Goal: Communication & Community: Answer question/provide support

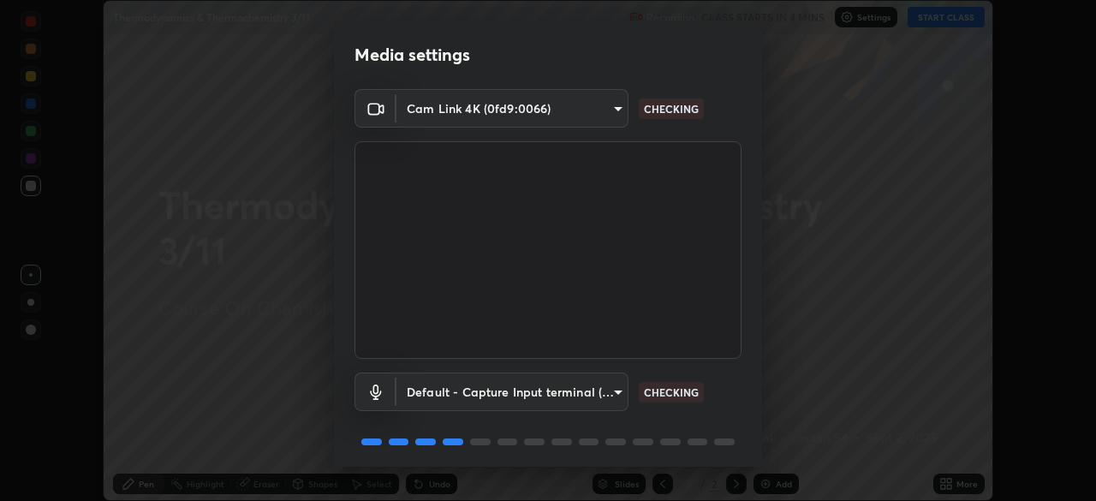
scroll to position [61, 0]
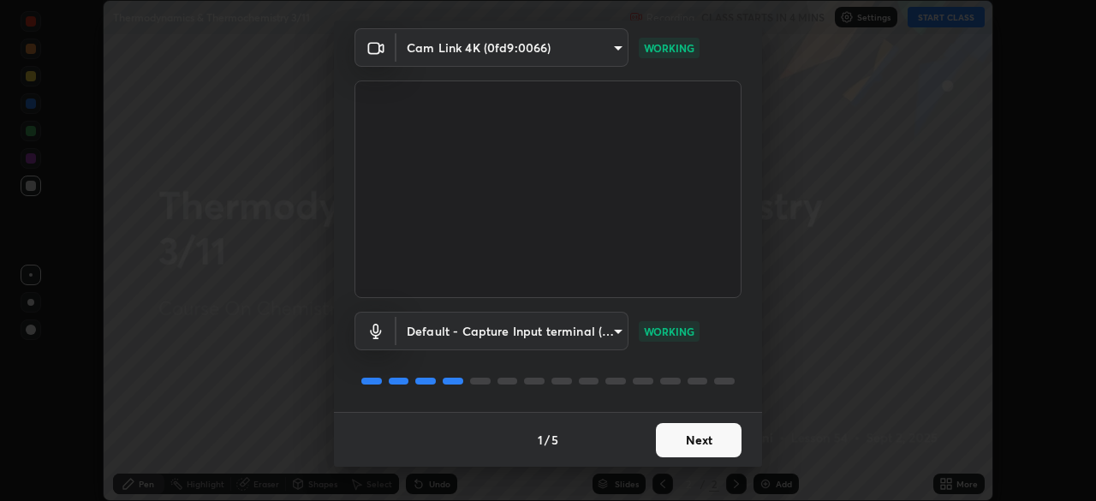
click at [709, 433] on button "Next" at bounding box center [699, 440] width 86 height 34
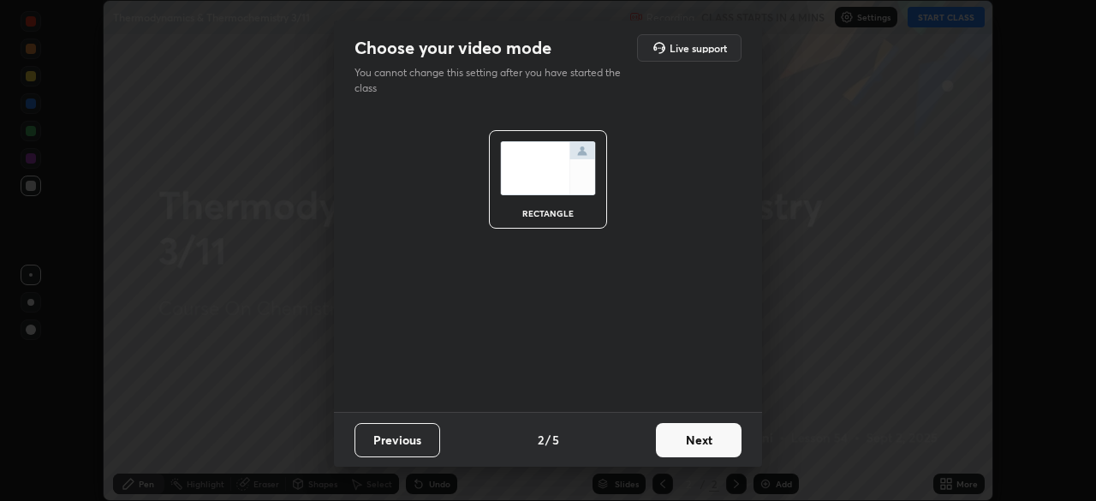
click at [716, 433] on button "Next" at bounding box center [699, 440] width 86 height 34
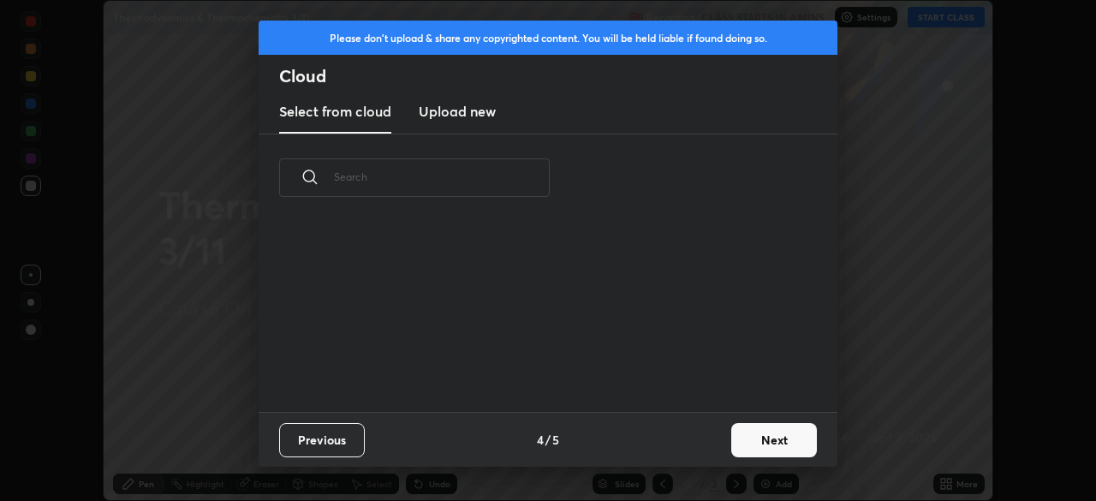
click at [717, 450] on div "Previous 4 / 5 Next" at bounding box center [548, 439] width 579 height 55
click at [747, 443] on button "Next" at bounding box center [774, 440] width 86 height 34
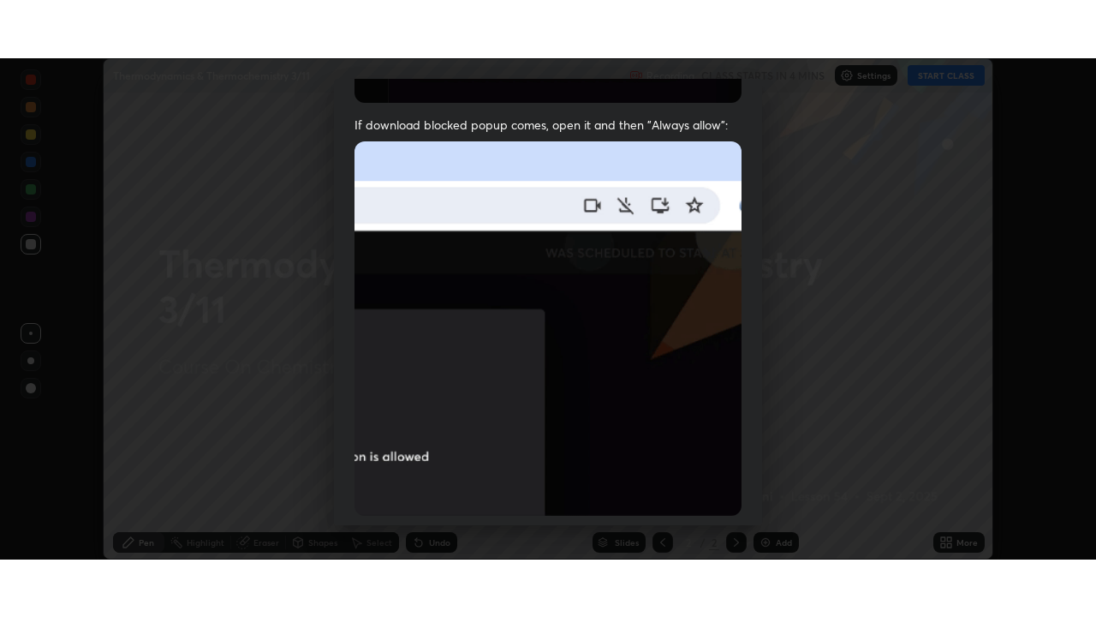
scroll to position [410, 0]
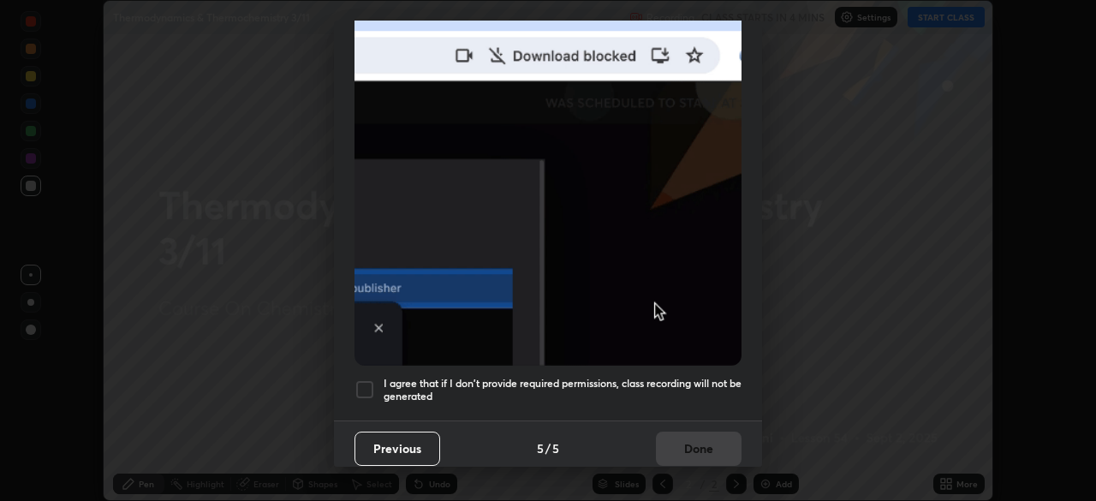
click at [696, 385] on h5 "I agree that if I don't provide required permissions, class recording will not …" at bounding box center [563, 390] width 358 height 27
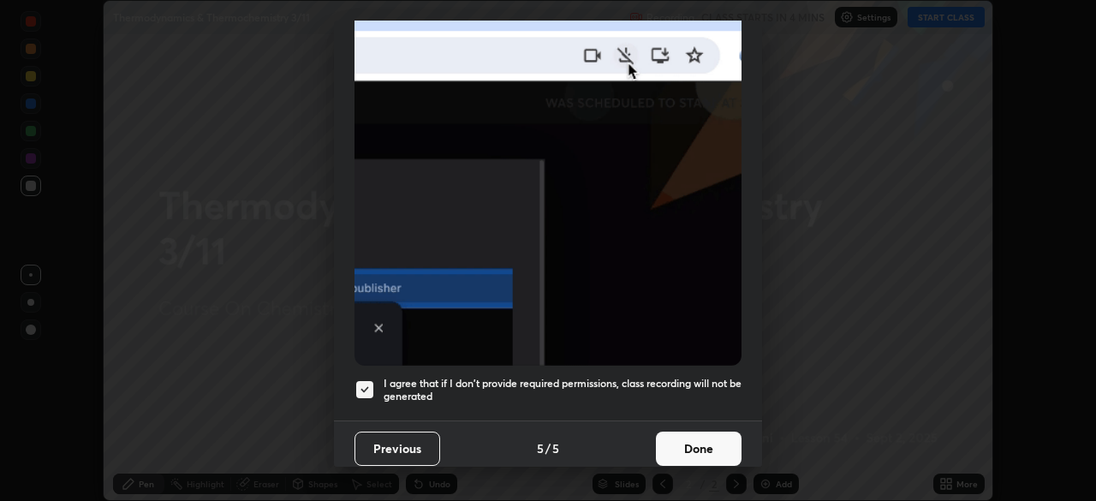
click at [710, 447] on button "Done" at bounding box center [699, 449] width 86 height 34
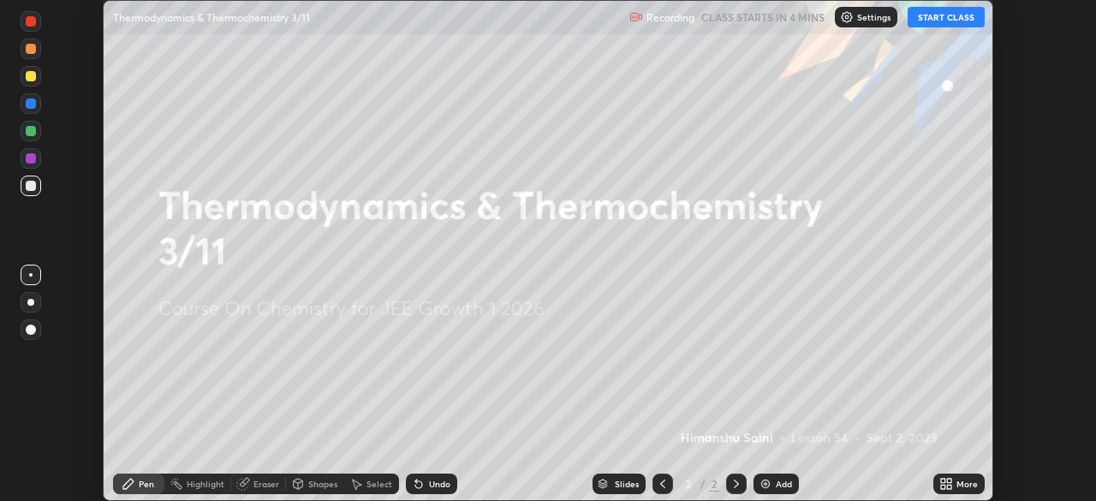
click at [949, 486] on icon at bounding box center [949, 487] width 4 height 4
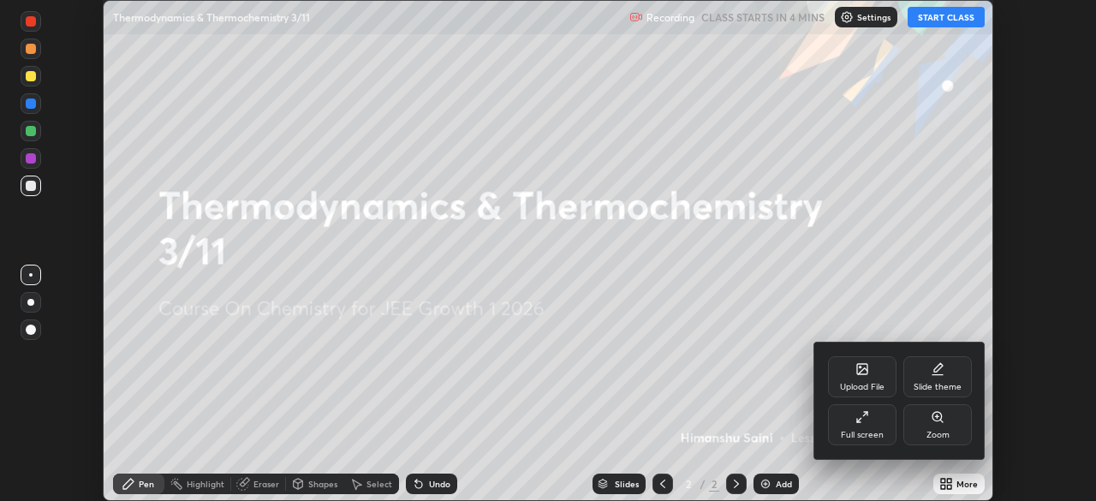
click at [865, 427] on div "Full screen" at bounding box center [862, 424] width 69 height 41
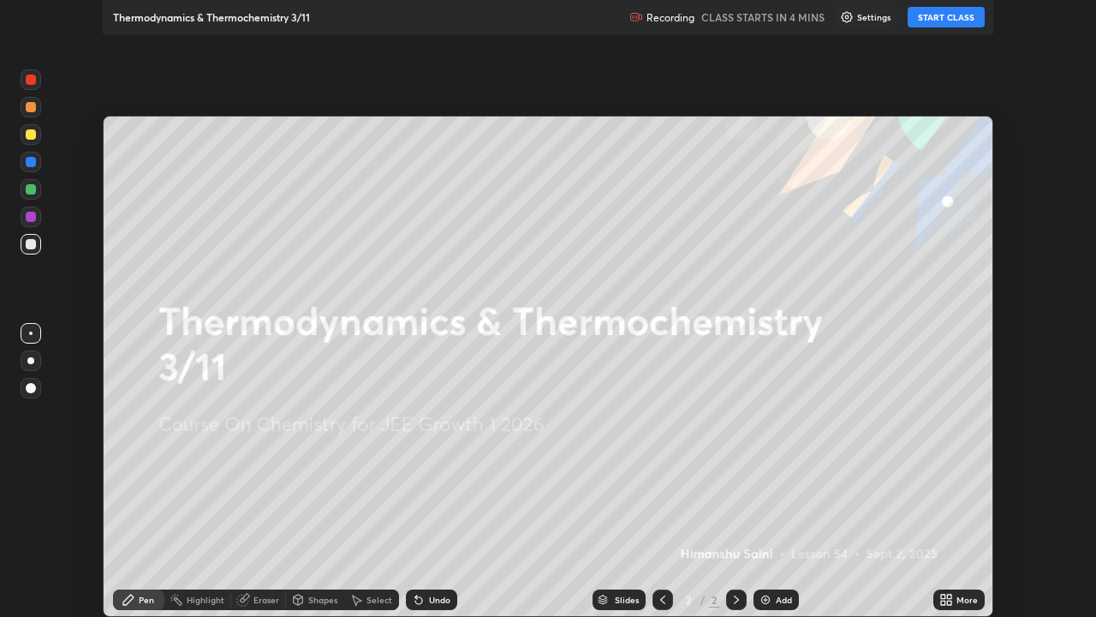
scroll to position [617, 1096]
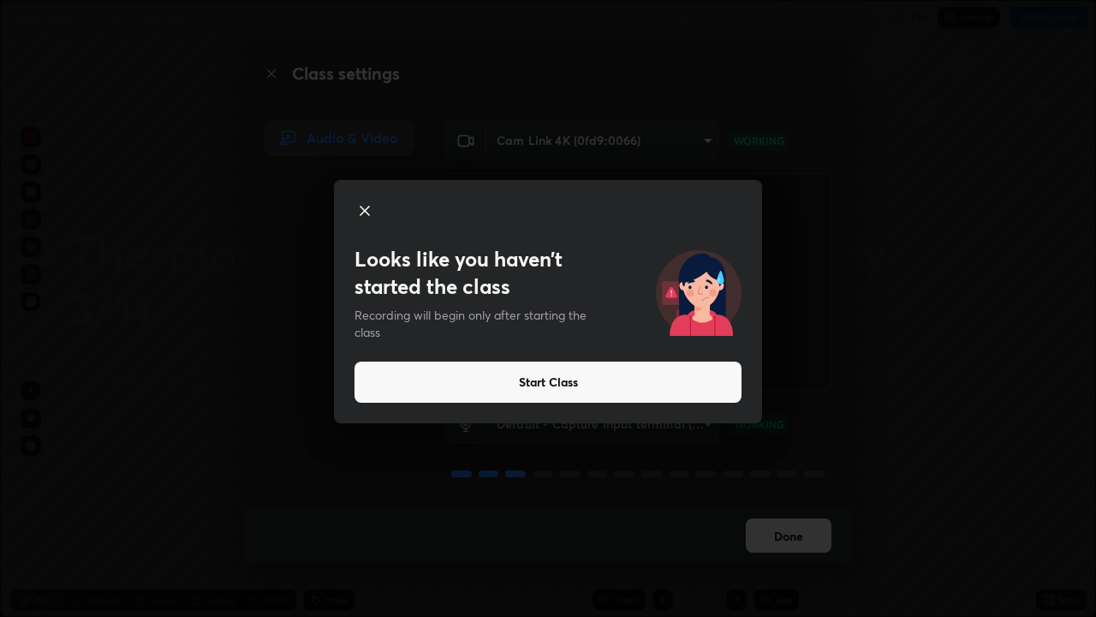
click at [573, 383] on button "Start Class" at bounding box center [548, 381] width 387 height 41
click at [625, 384] on button "Start Class" at bounding box center [548, 381] width 387 height 41
click at [624, 385] on button "Start Class" at bounding box center [548, 381] width 387 height 41
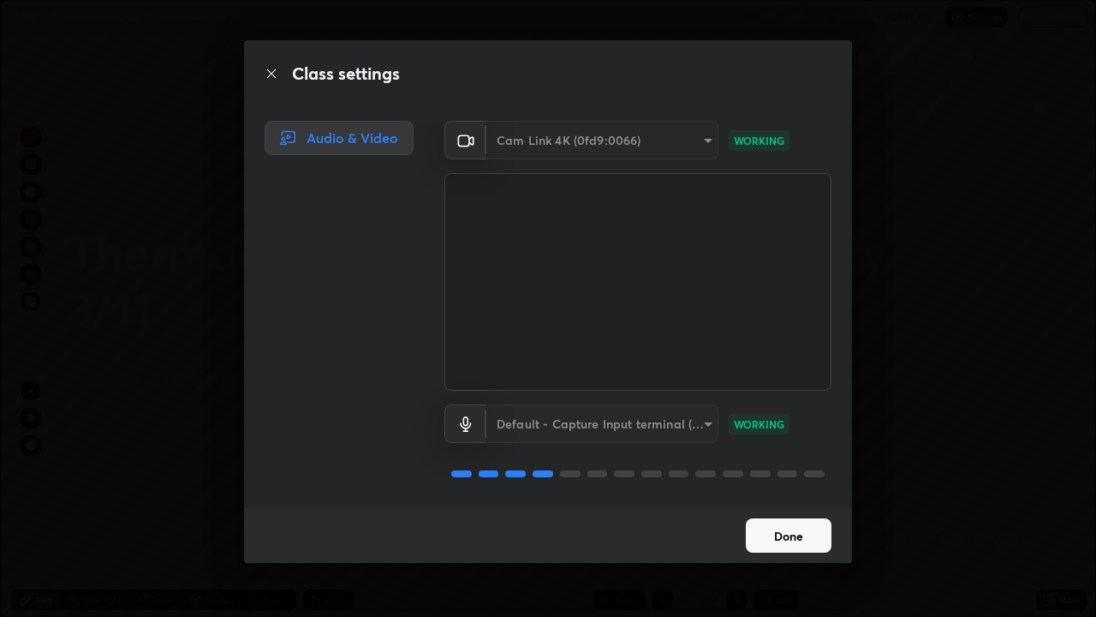
click at [626, 383] on video at bounding box center [638, 282] width 387 height 218
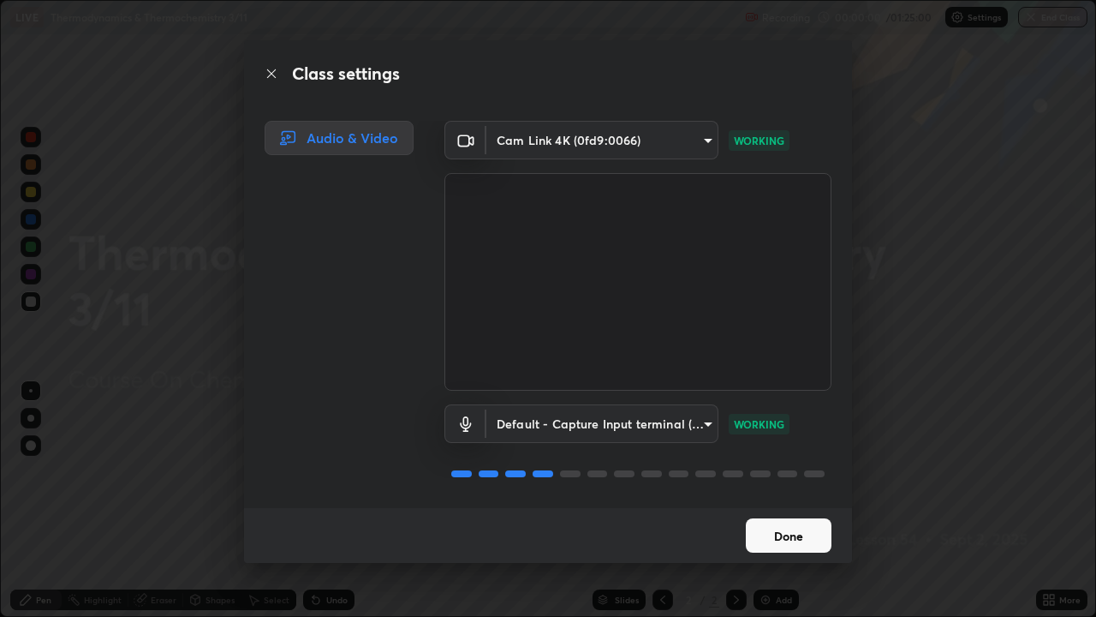
click at [612, 384] on video at bounding box center [638, 282] width 387 height 218
click at [788, 500] on button "Done" at bounding box center [789, 535] width 86 height 34
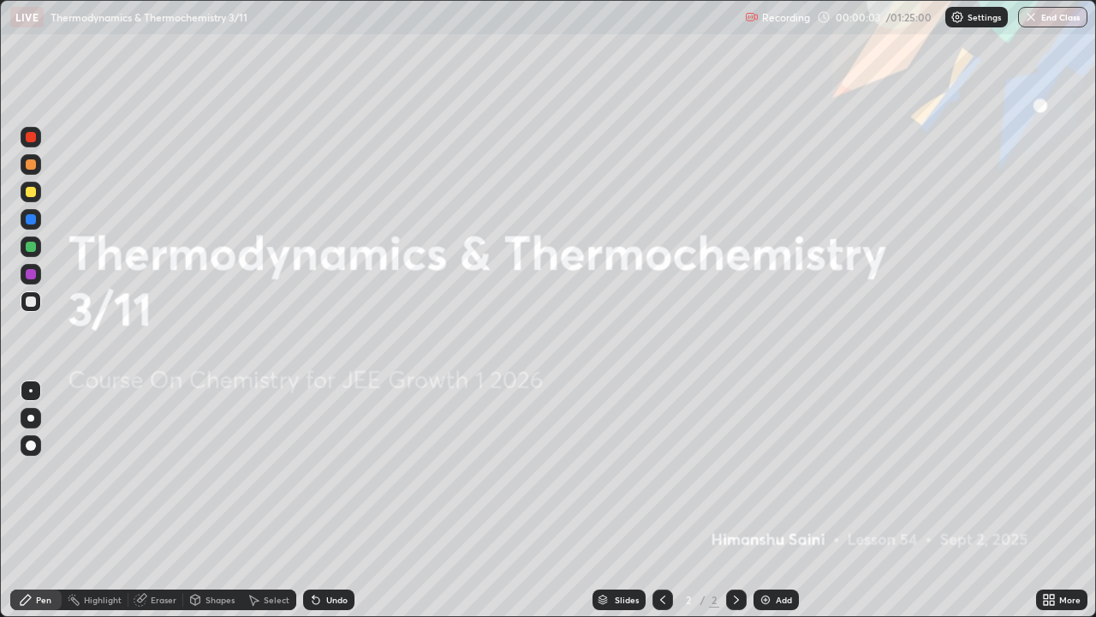
click at [777, 500] on div "Add" at bounding box center [784, 599] width 16 height 9
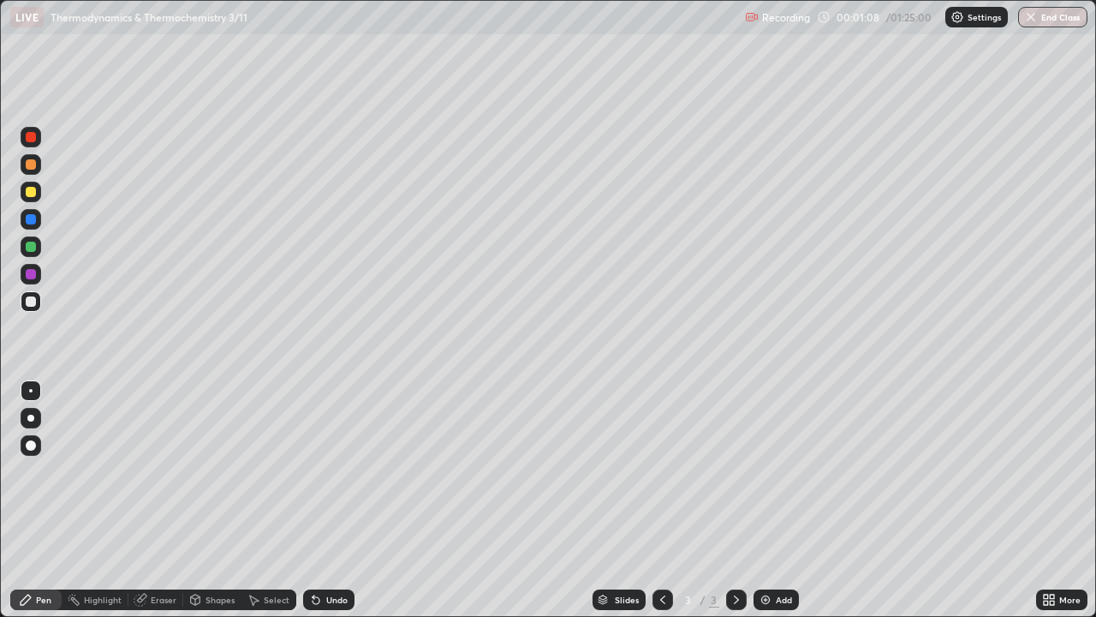
click at [31, 437] on div at bounding box center [31, 445] width 21 height 21
click at [35, 445] on div at bounding box center [31, 445] width 10 height 10
click at [32, 190] on div at bounding box center [31, 192] width 10 height 10
click at [325, 500] on div "Undo" at bounding box center [328, 599] width 51 height 21
click at [325, 500] on div "Undo" at bounding box center [325, 599] width 58 height 34
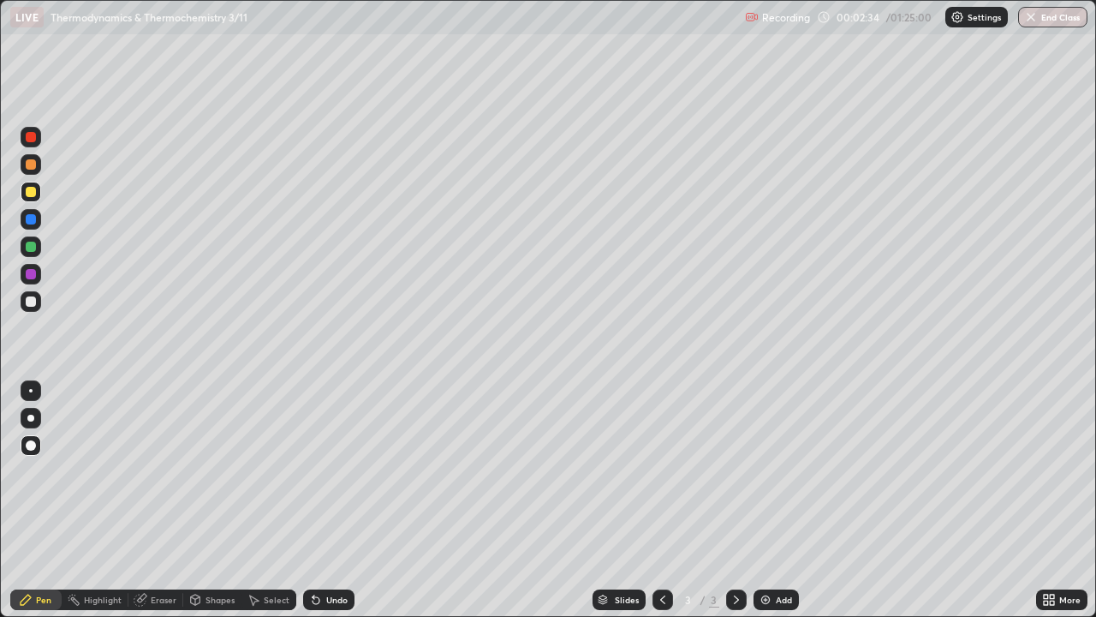
click at [36, 301] on div at bounding box center [31, 301] width 21 height 21
click at [31, 301] on div at bounding box center [31, 301] width 10 height 10
click at [38, 500] on div "Pen" at bounding box center [43, 599] width 15 height 9
click at [28, 274] on div at bounding box center [31, 274] width 10 height 10
click at [332, 500] on div "Undo" at bounding box center [336, 599] width 21 height 9
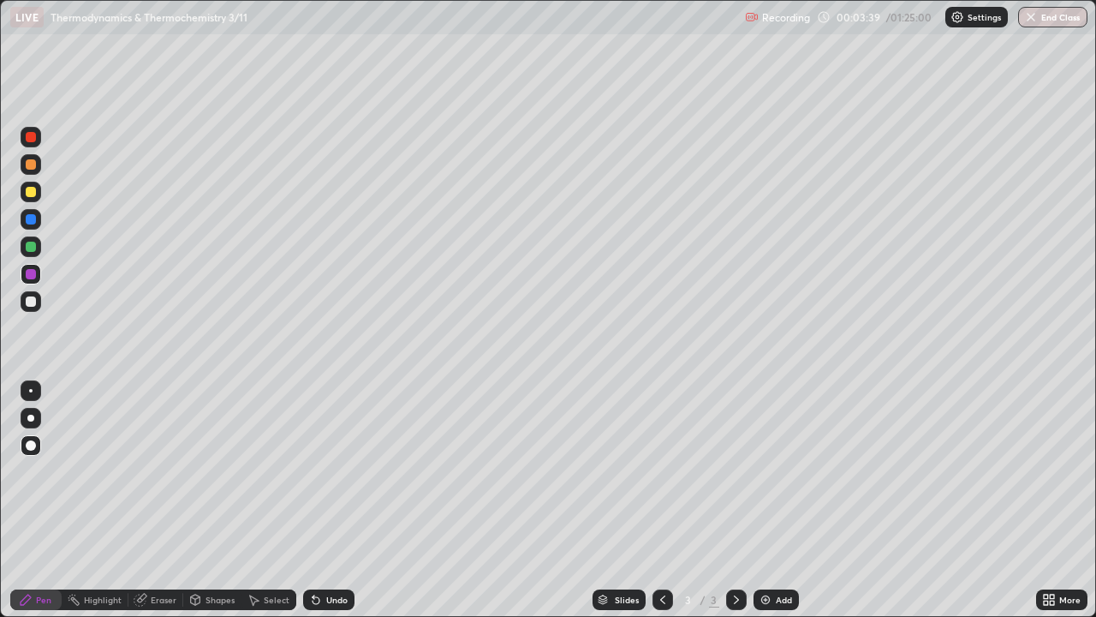
click at [339, 500] on div "Undo" at bounding box center [336, 599] width 21 height 9
click at [338, 500] on div "Undo" at bounding box center [336, 599] width 21 height 9
click at [334, 500] on div "Undo" at bounding box center [328, 599] width 51 height 21
click at [337, 500] on div "Undo" at bounding box center [336, 599] width 21 height 9
click at [343, 500] on div "Undo" at bounding box center [328, 599] width 51 height 21
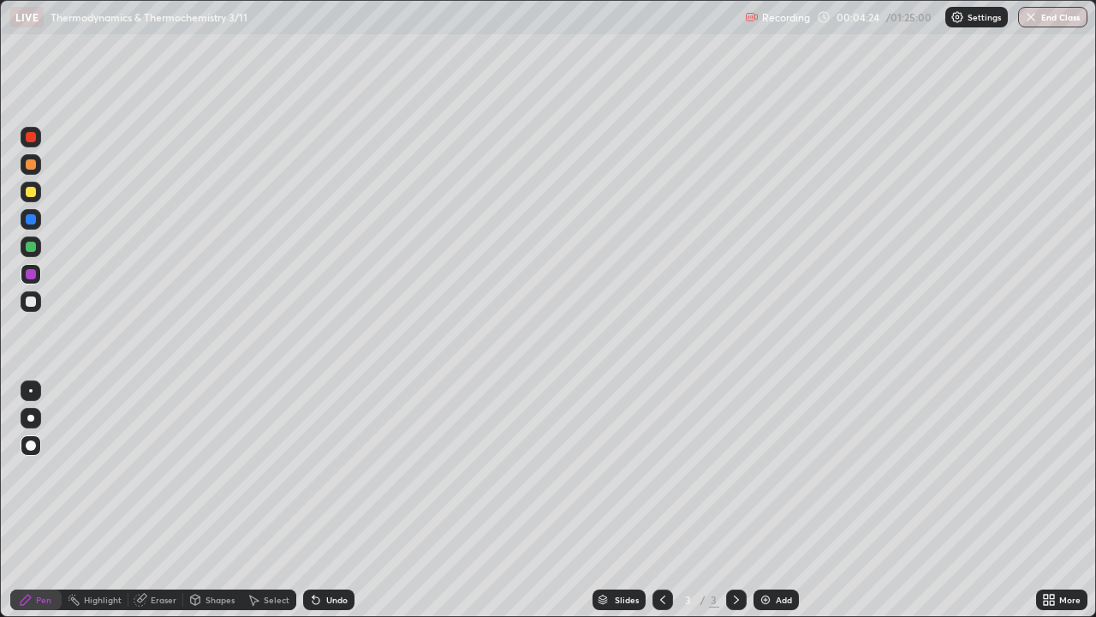
click at [345, 500] on div "Undo" at bounding box center [328, 599] width 51 height 21
click at [346, 500] on div "Undo" at bounding box center [328, 599] width 51 height 21
click at [349, 500] on div "Undo" at bounding box center [328, 599] width 51 height 21
click at [350, 500] on div "Undo" at bounding box center [328, 599] width 51 height 21
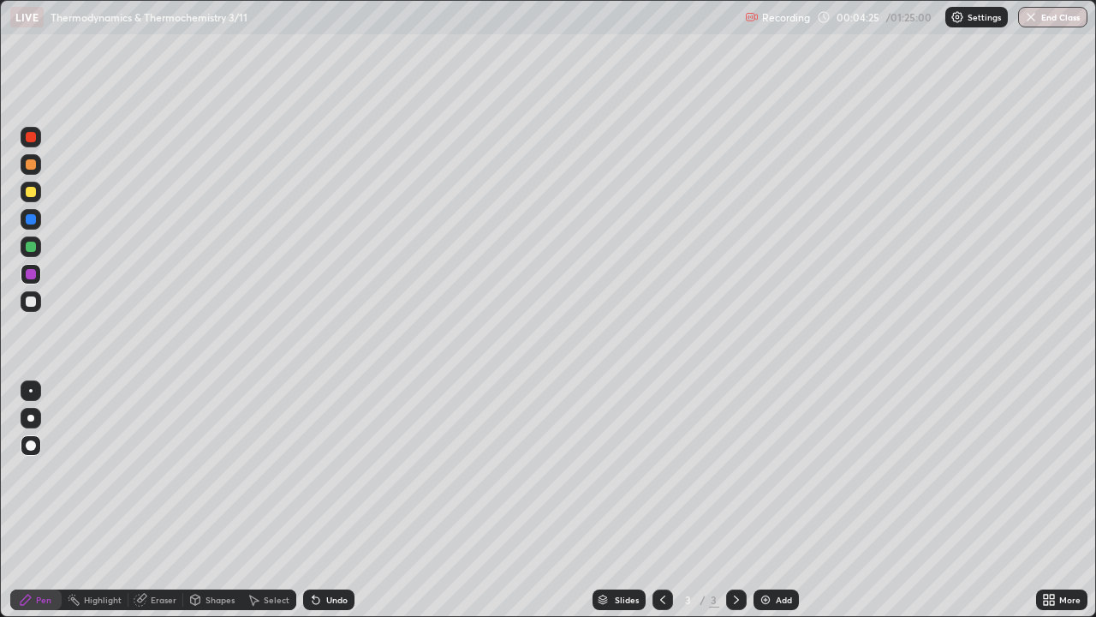
click at [356, 500] on div "Slides 3 / 3 Add" at bounding box center [696, 599] width 682 height 34
click at [355, 500] on div "Slides 3 / 3 Add" at bounding box center [696, 599] width 682 height 34
click at [344, 500] on div "Undo" at bounding box center [336, 599] width 21 height 9
click at [342, 500] on div "Undo" at bounding box center [336, 599] width 21 height 9
click at [340, 500] on div "Undo" at bounding box center [336, 599] width 21 height 9
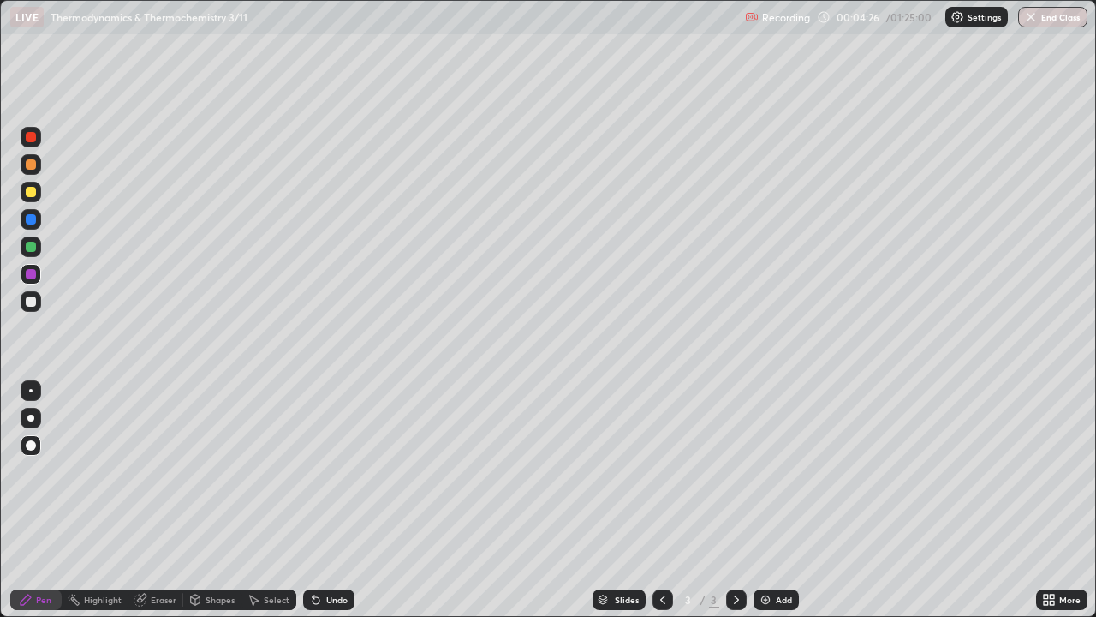
click at [338, 500] on div "Undo" at bounding box center [336, 599] width 21 height 9
click at [337, 500] on div "Undo" at bounding box center [336, 599] width 21 height 9
click at [329, 500] on div "Undo" at bounding box center [336, 599] width 21 height 9
click at [321, 500] on div "Undo" at bounding box center [328, 599] width 51 height 21
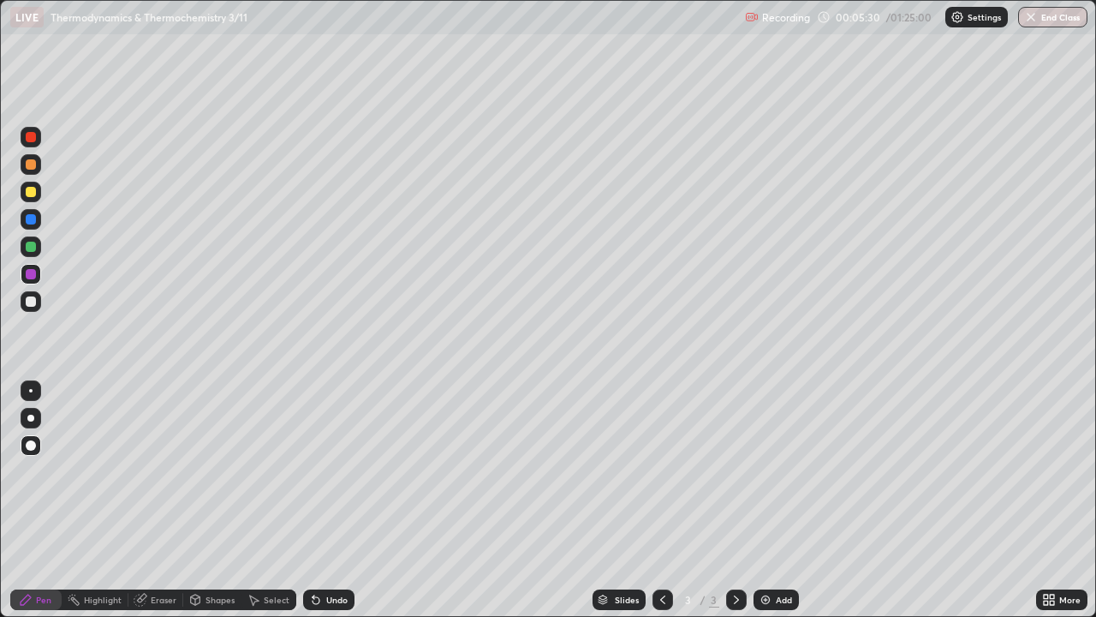
click at [320, 500] on div "Undo" at bounding box center [328, 599] width 51 height 21
click at [313, 500] on icon at bounding box center [316, 600] width 7 height 7
click at [316, 500] on icon at bounding box center [316, 600] width 7 height 7
click at [216, 500] on div "Shapes" at bounding box center [220, 599] width 29 height 9
click at [149, 500] on div "Eraser" at bounding box center [155, 599] width 55 height 21
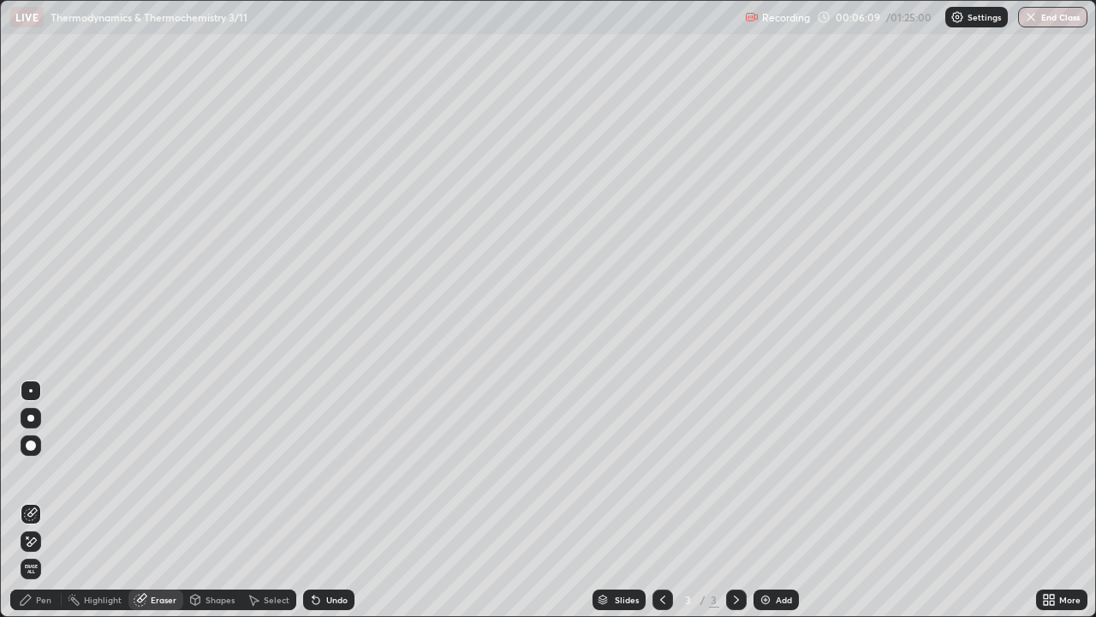
click at [37, 500] on div "Pen" at bounding box center [43, 599] width 15 height 9
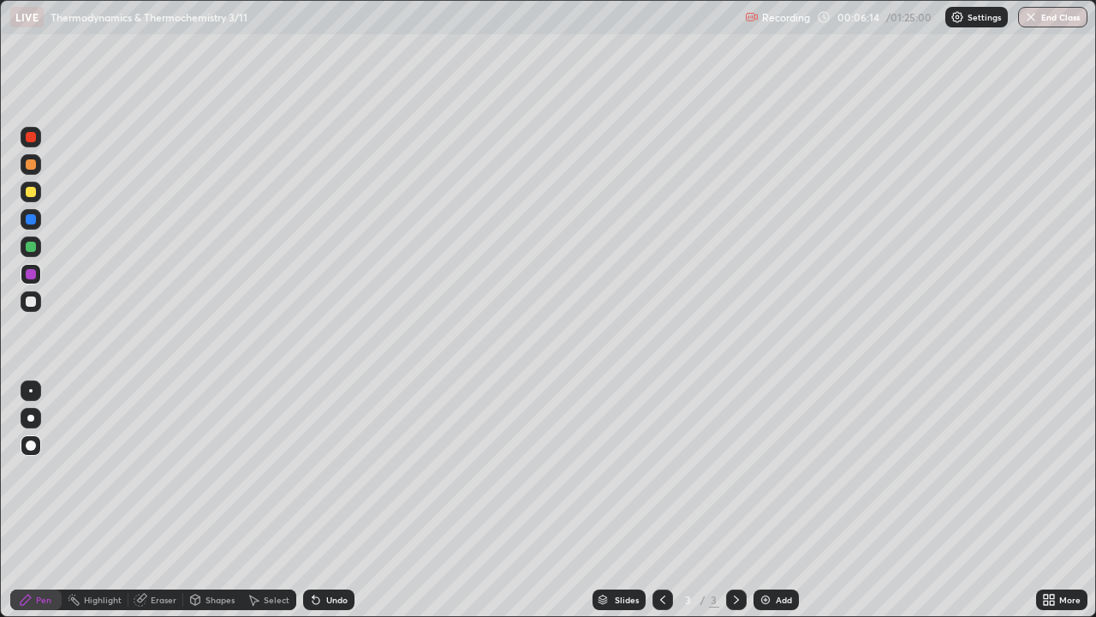
click at [776, 500] on div "Add" at bounding box center [776, 599] width 45 height 21
click at [329, 500] on div "Undo" at bounding box center [336, 599] width 21 height 9
click at [331, 500] on div "Undo" at bounding box center [336, 599] width 21 height 9
click at [662, 500] on icon at bounding box center [663, 600] width 14 height 14
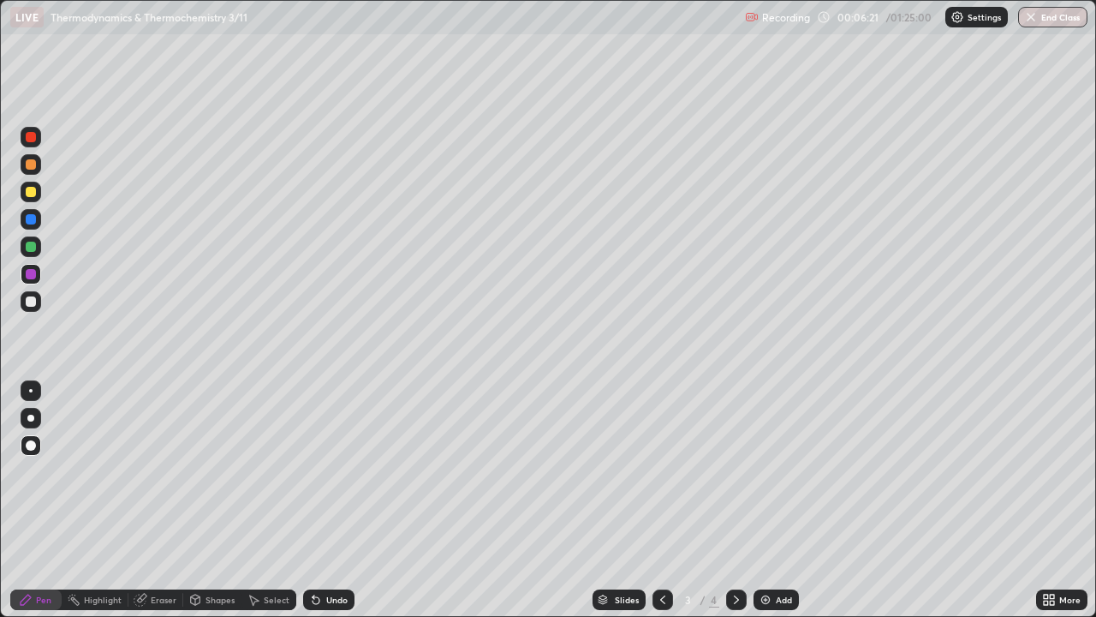
click at [732, 500] on icon at bounding box center [737, 600] width 14 height 14
click at [659, 500] on icon at bounding box center [663, 600] width 14 height 14
click at [730, 500] on icon at bounding box center [737, 600] width 14 height 14
click at [158, 500] on div "Eraser" at bounding box center [164, 599] width 26 height 9
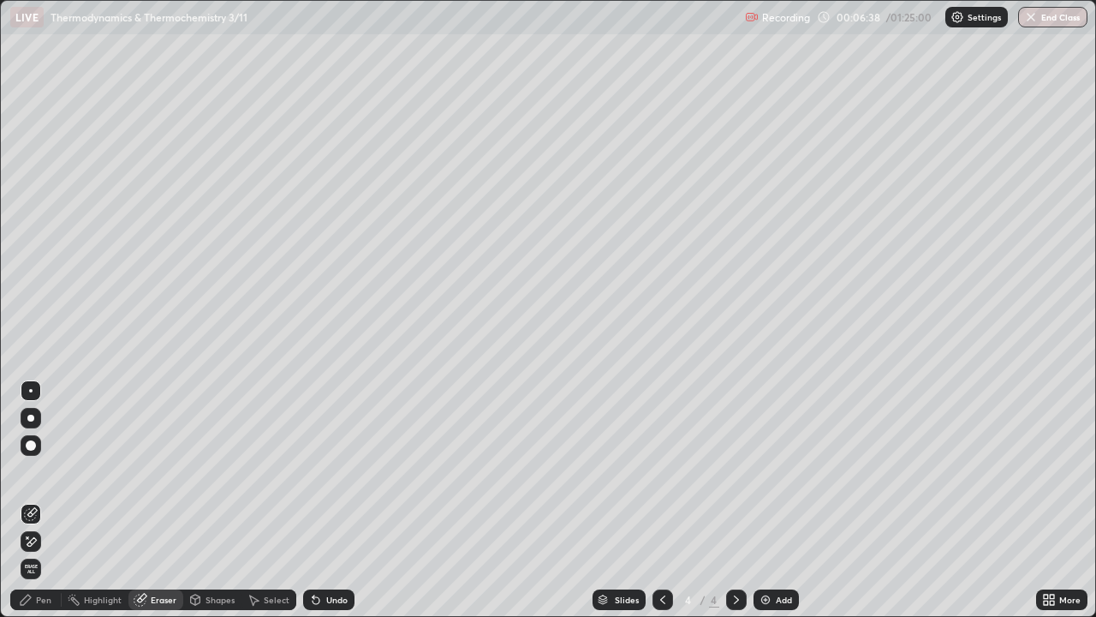
click at [39, 500] on div "Pen" at bounding box center [43, 599] width 15 height 9
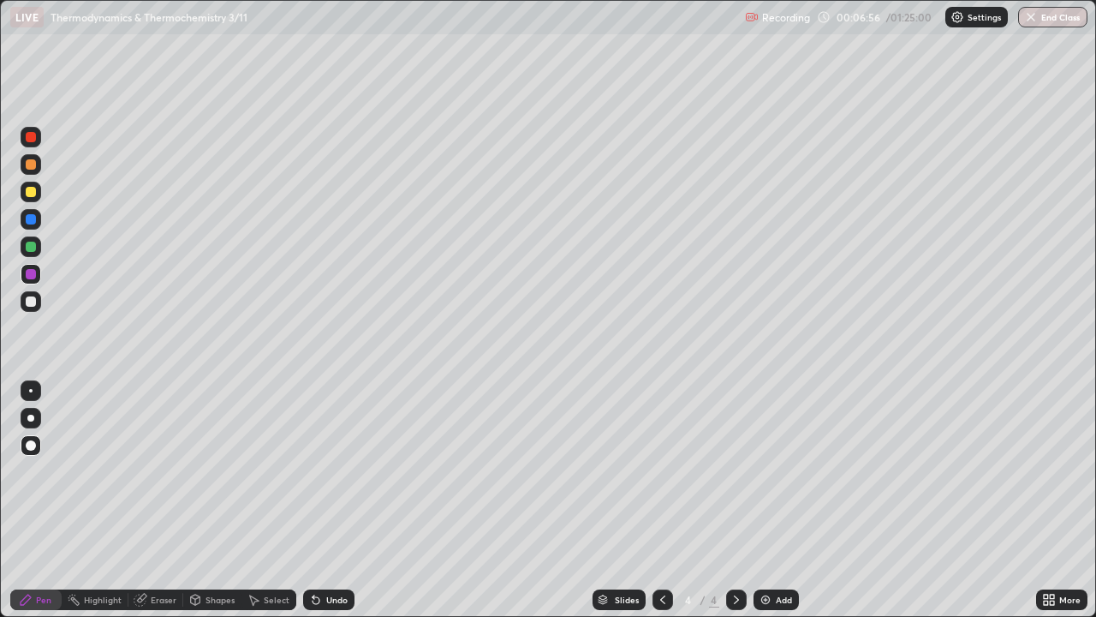
click at [661, 500] on icon at bounding box center [663, 600] width 14 height 14
click at [739, 500] on icon at bounding box center [737, 600] width 14 height 14
click at [665, 500] on icon at bounding box center [663, 600] width 14 height 14
click at [737, 500] on icon at bounding box center [737, 600] width 14 height 14
click at [661, 500] on icon at bounding box center [663, 600] width 14 height 14
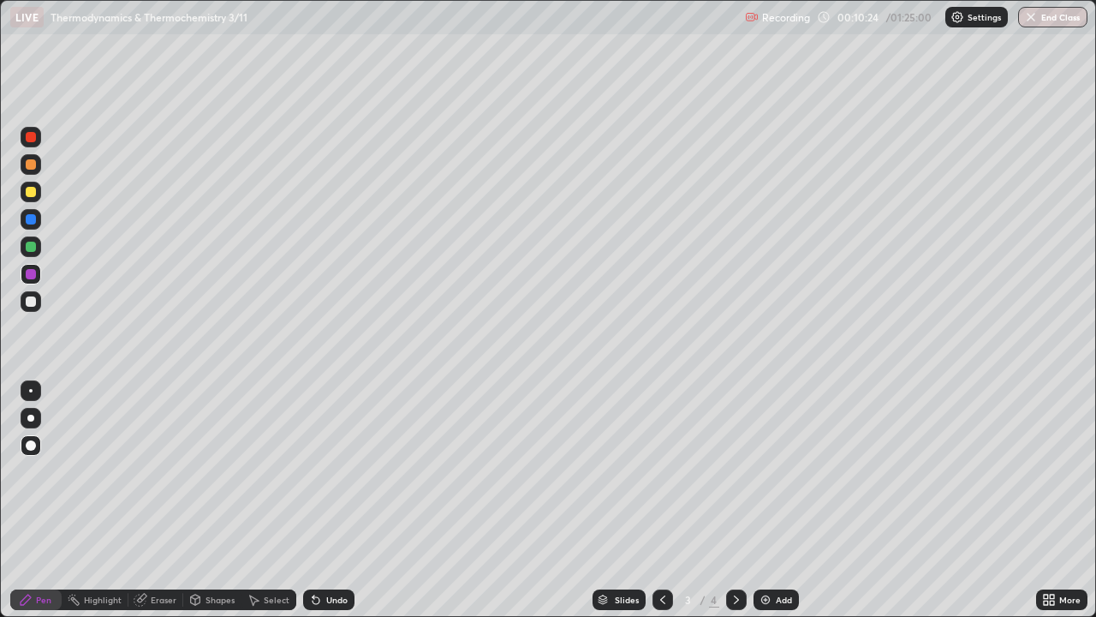
click at [743, 500] on div at bounding box center [736, 599] width 21 height 21
click at [780, 500] on div "Add" at bounding box center [776, 599] width 45 height 21
click at [31, 192] on div at bounding box center [31, 192] width 10 height 10
click at [28, 252] on div at bounding box center [31, 246] width 21 height 21
click at [322, 500] on div "Undo" at bounding box center [328, 599] width 51 height 21
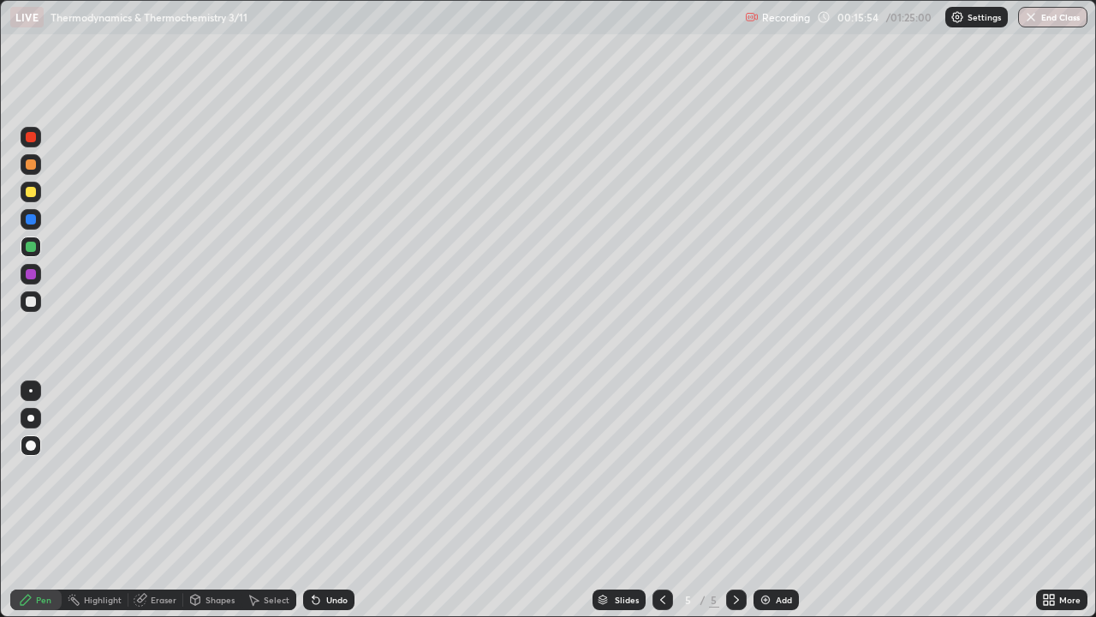
click at [39, 302] on div at bounding box center [31, 301] width 21 height 21
click at [219, 500] on div "Shapes" at bounding box center [220, 599] width 29 height 9
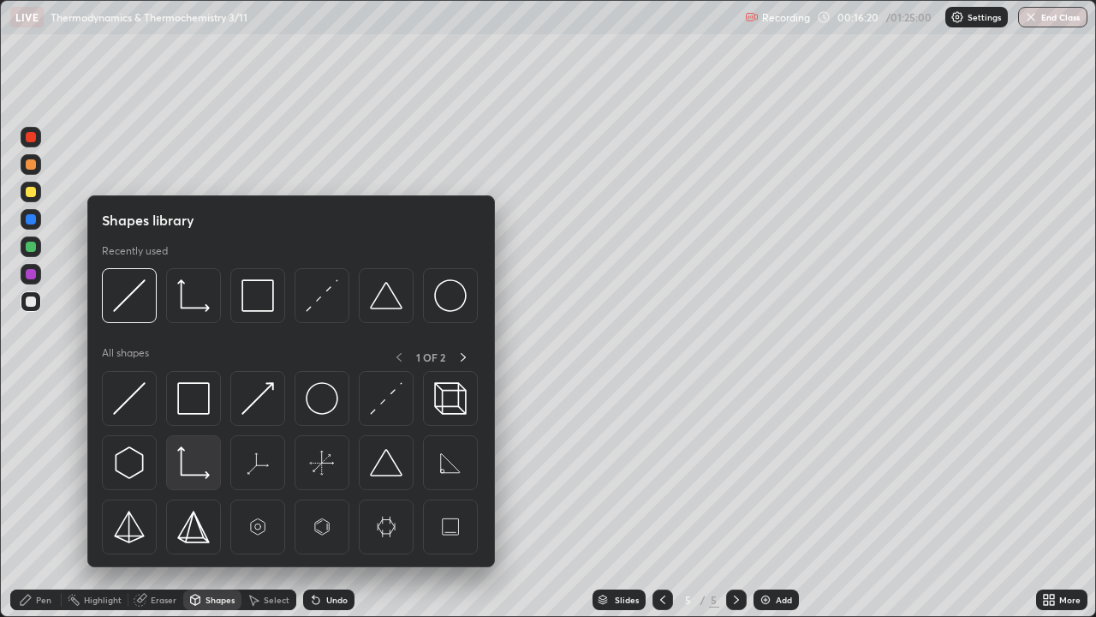
click at [190, 470] on img at bounding box center [193, 462] width 33 height 33
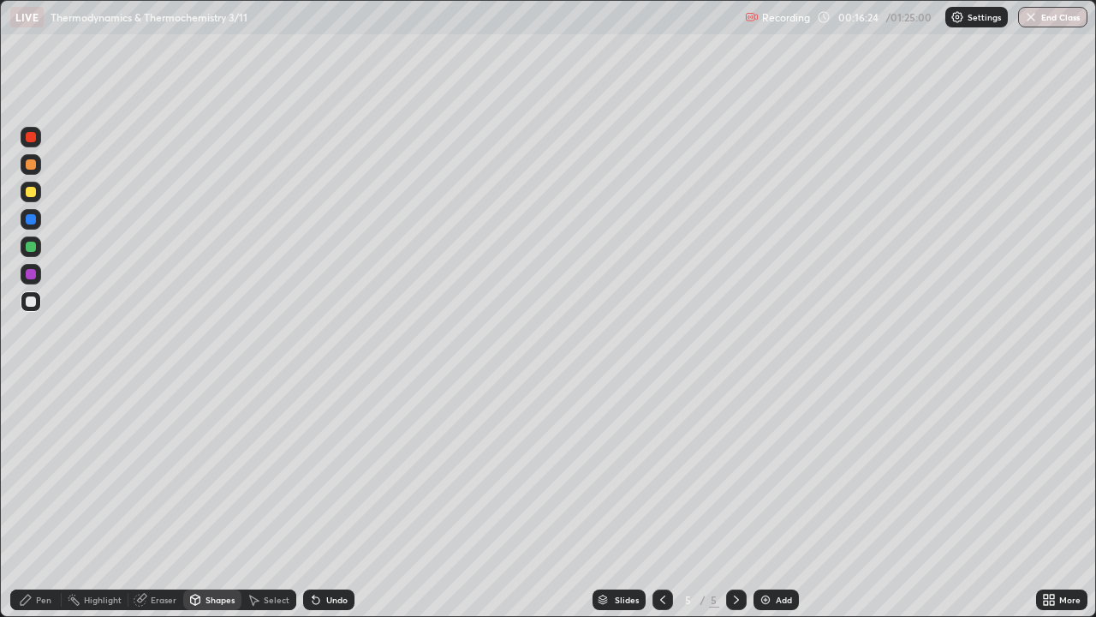
click at [31, 274] on div at bounding box center [31, 274] width 10 height 10
click at [326, 500] on div "Undo" at bounding box center [336, 599] width 21 height 9
click at [210, 500] on div "Shapes" at bounding box center [220, 599] width 29 height 9
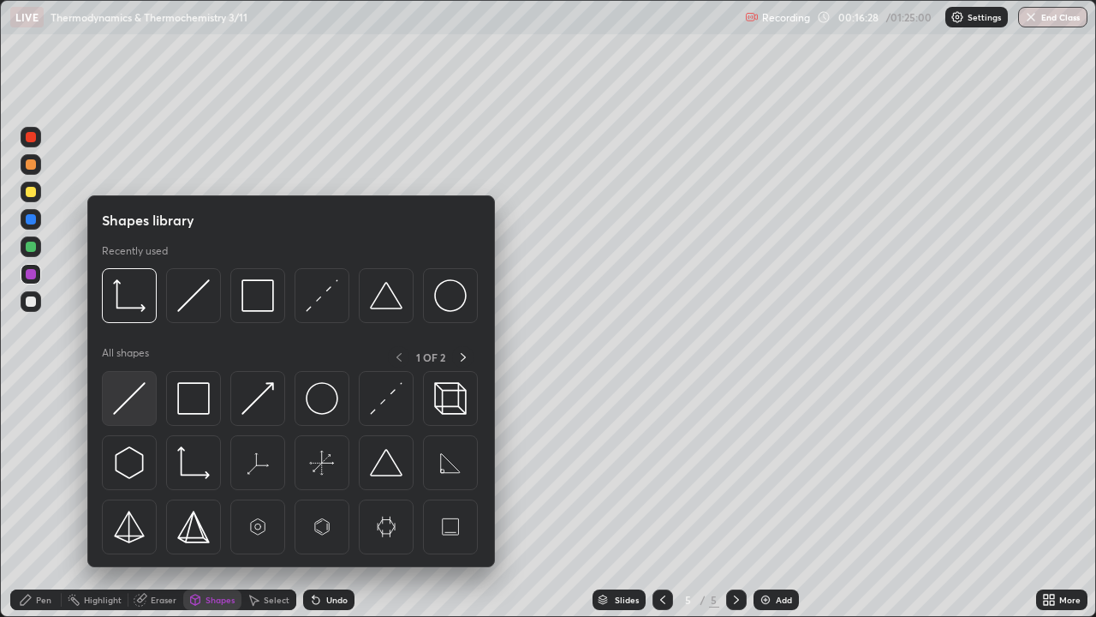
click at [122, 408] on img at bounding box center [129, 398] width 33 height 33
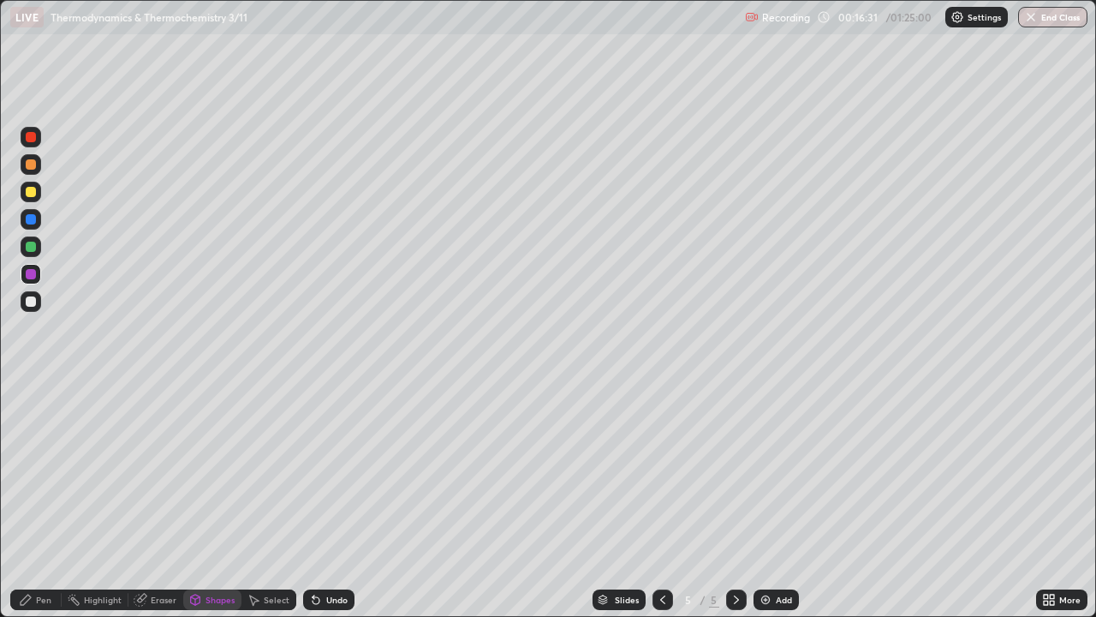
click at [33, 500] on div "Pen" at bounding box center [35, 599] width 51 height 21
click at [34, 301] on div at bounding box center [31, 301] width 10 height 10
click at [30, 194] on div at bounding box center [31, 192] width 10 height 10
click at [780, 500] on div "Add" at bounding box center [784, 599] width 16 height 9
click at [213, 500] on div "Shapes" at bounding box center [220, 599] width 29 height 9
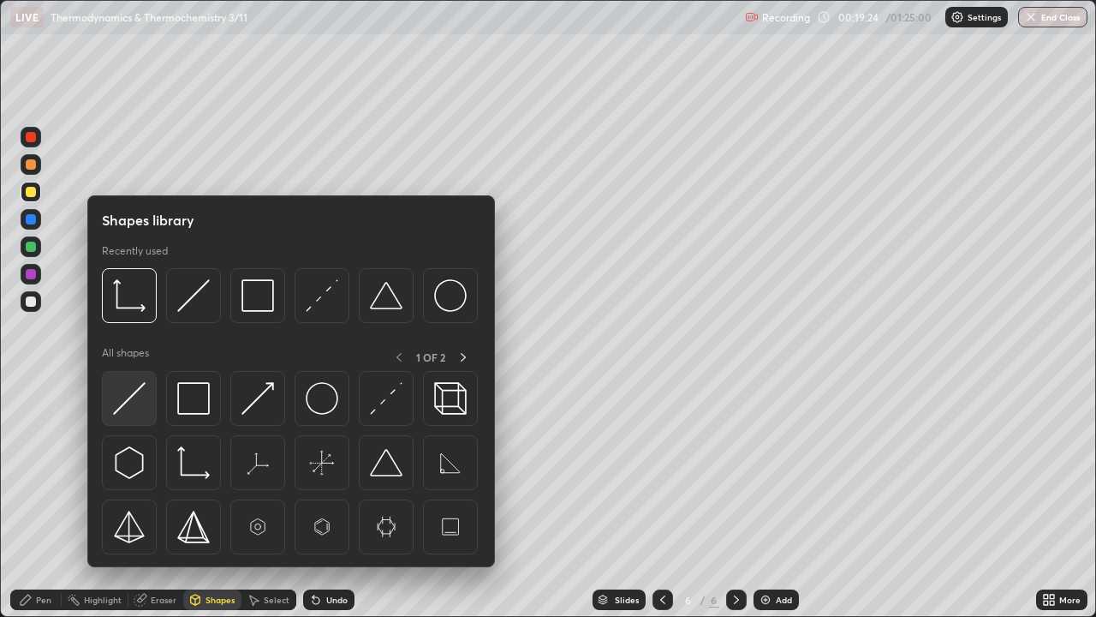
click at [145, 410] on img at bounding box center [129, 398] width 33 height 33
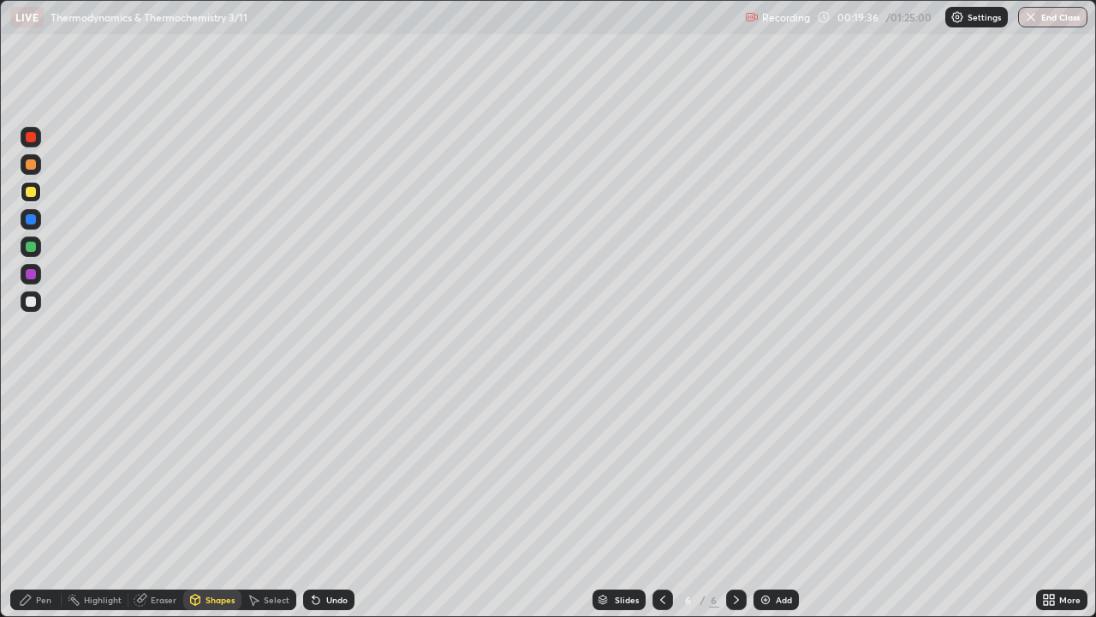
click at [326, 500] on div "Undo" at bounding box center [328, 599] width 51 height 21
click at [38, 500] on div "Pen" at bounding box center [43, 599] width 15 height 9
click at [30, 307] on div at bounding box center [31, 301] width 21 height 21
click at [30, 188] on div at bounding box center [31, 192] width 10 height 10
click at [331, 500] on div "Undo" at bounding box center [328, 599] width 51 height 21
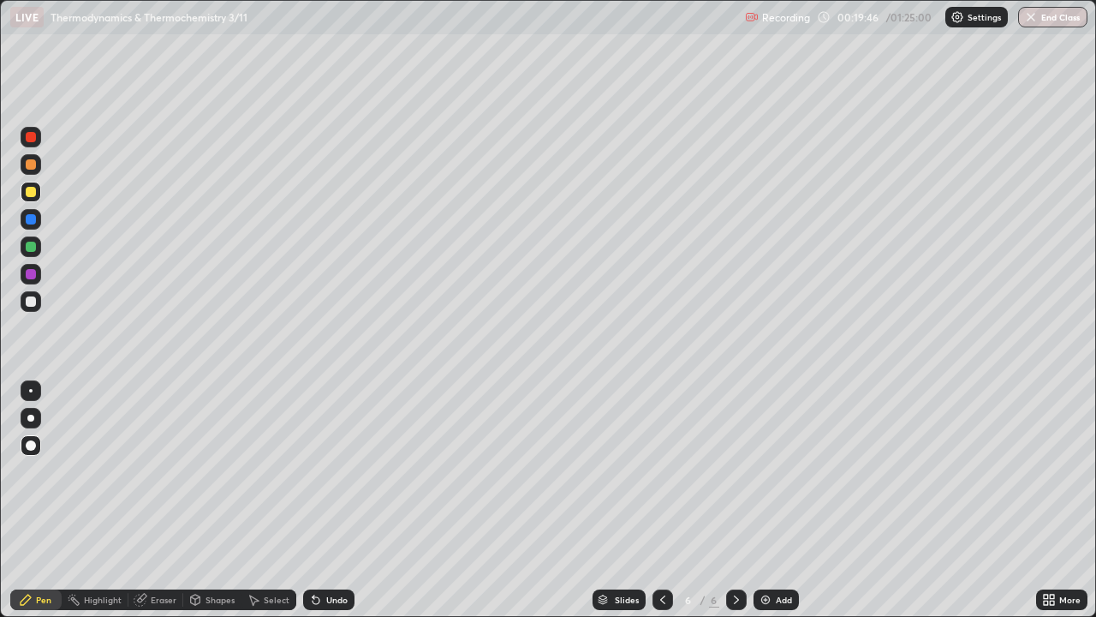
click at [32, 439] on div at bounding box center [31, 445] width 21 height 21
click at [30, 298] on div at bounding box center [31, 301] width 10 height 10
click at [332, 500] on div "Undo" at bounding box center [336, 599] width 21 height 9
click at [319, 500] on icon at bounding box center [316, 600] width 14 height 14
click at [323, 500] on div "Undo" at bounding box center [328, 599] width 51 height 21
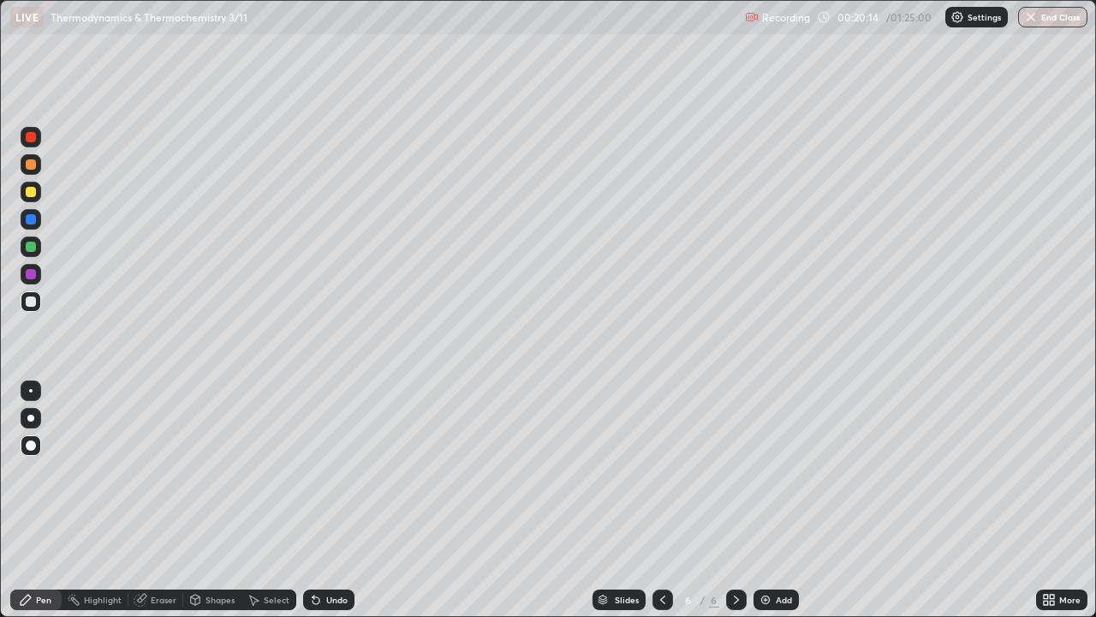
click at [326, 500] on div "Undo" at bounding box center [336, 599] width 21 height 9
click at [322, 500] on div "Undo" at bounding box center [328, 599] width 51 height 21
click at [28, 243] on div at bounding box center [31, 247] width 10 height 10
click at [42, 500] on div "Pen" at bounding box center [43, 599] width 15 height 9
click at [326, 500] on div "Undo" at bounding box center [336, 599] width 21 height 9
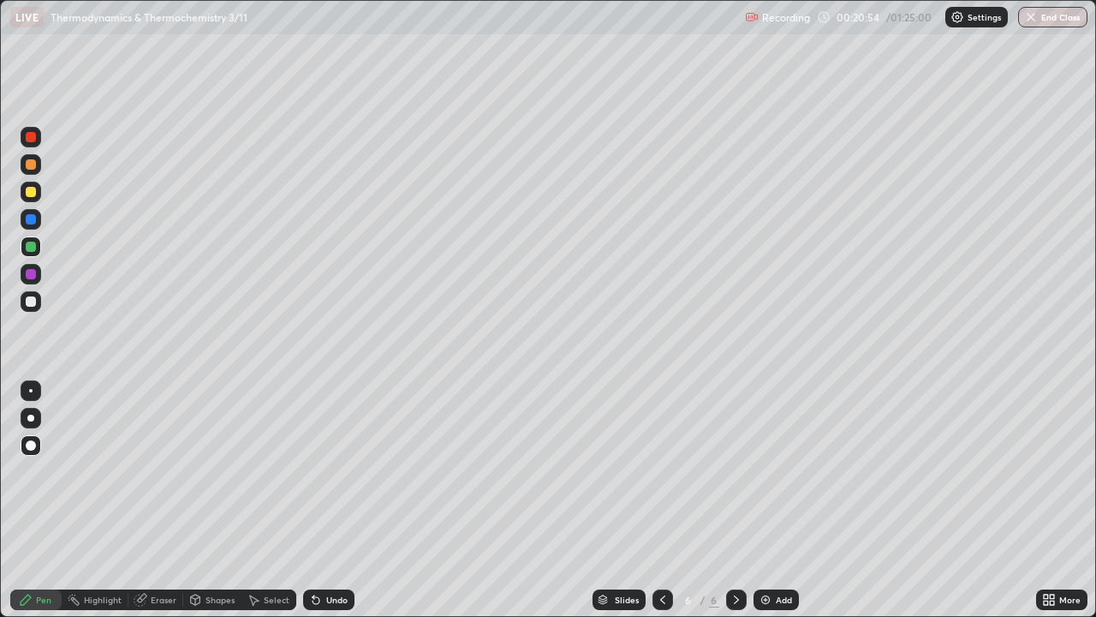
click at [29, 305] on div at bounding box center [31, 301] width 10 height 10
click at [31, 248] on div at bounding box center [31, 247] width 10 height 10
click at [36, 275] on div at bounding box center [31, 274] width 21 height 21
click at [327, 500] on div "Undo" at bounding box center [336, 599] width 21 height 9
click at [29, 298] on div at bounding box center [31, 301] width 10 height 10
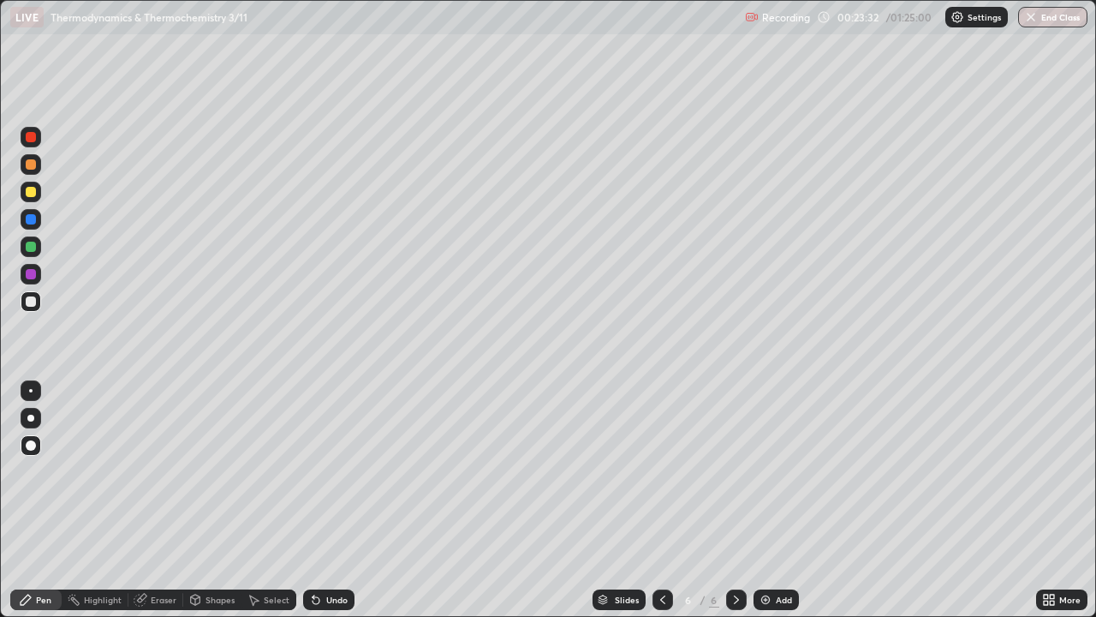
click at [27, 248] on div at bounding box center [31, 247] width 10 height 10
click at [735, 500] on icon at bounding box center [737, 600] width 14 height 14
click at [767, 500] on img at bounding box center [766, 600] width 14 height 14
click at [29, 304] on div at bounding box center [31, 301] width 10 height 10
click at [35, 195] on div at bounding box center [31, 192] width 21 height 21
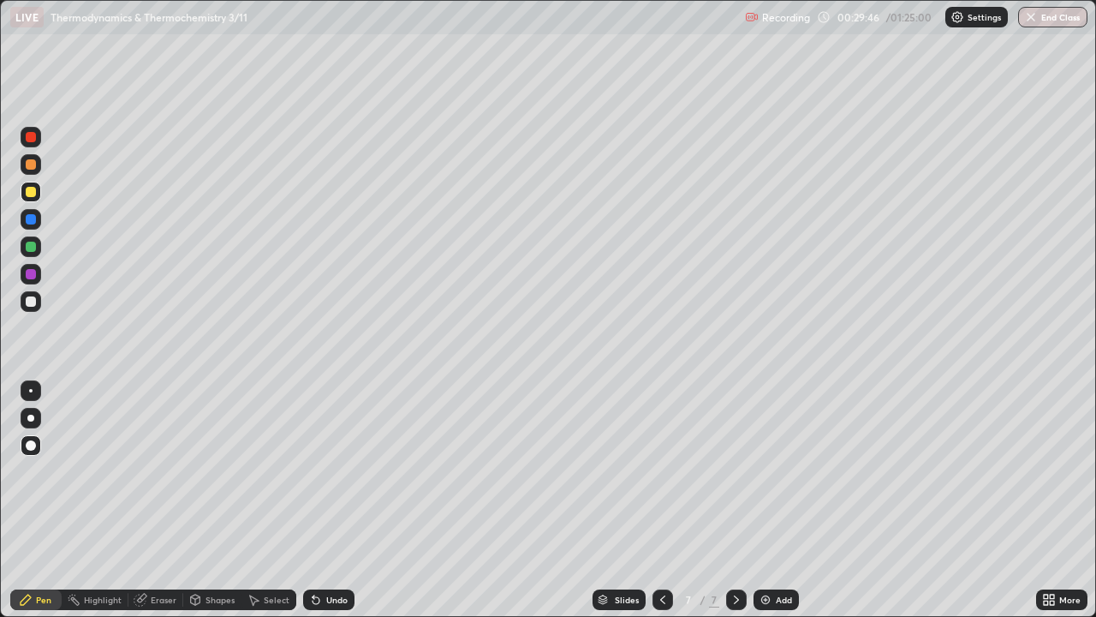
click at [35, 304] on div at bounding box center [31, 301] width 21 height 21
click at [28, 195] on div at bounding box center [31, 192] width 10 height 10
click at [35, 307] on div at bounding box center [31, 301] width 21 height 21
click at [785, 500] on div "Add" at bounding box center [784, 599] width 16 height 9
click at [37, 277] on div at bounding box center [31, 274] width 21 height 21
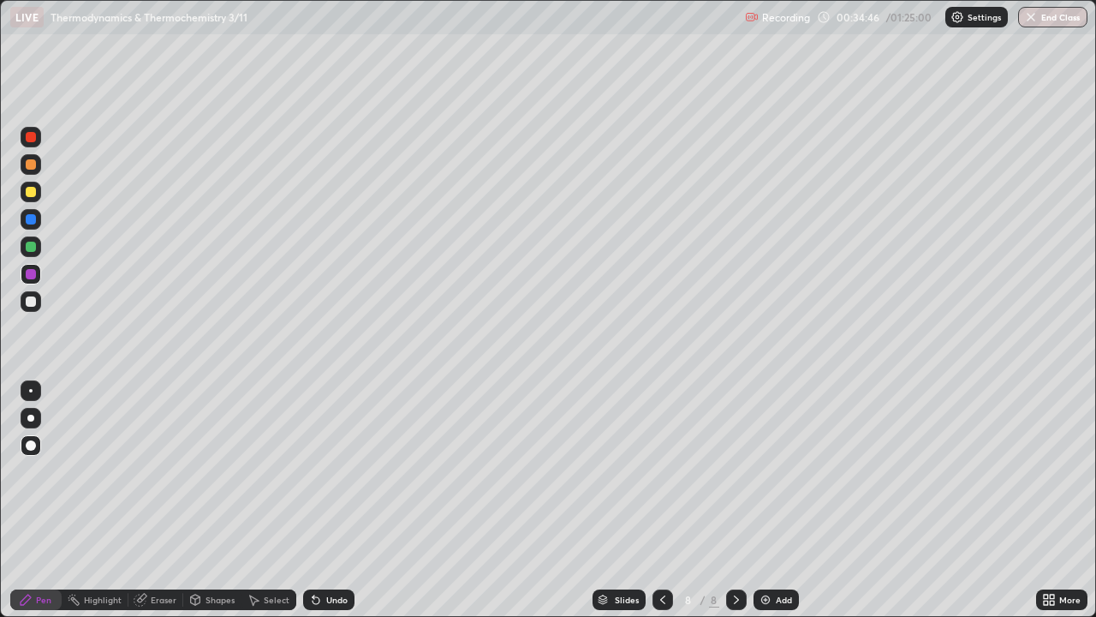
click at [31, 304] on div at bounding box center [31, 301] width 10 height 10
click at [31, 248] on div at bounding box center [31, 247] width 10 height 10
click at [38, 500] on div "Pen" at bounding box center [43, 599] width 15 height 9
click at [327, 500] on div "Undo" at bounding box center [336, 599] width 21 height 9
click at [328, 500] on div "Undo" at bounding box center [336, 599] width 21 height 9
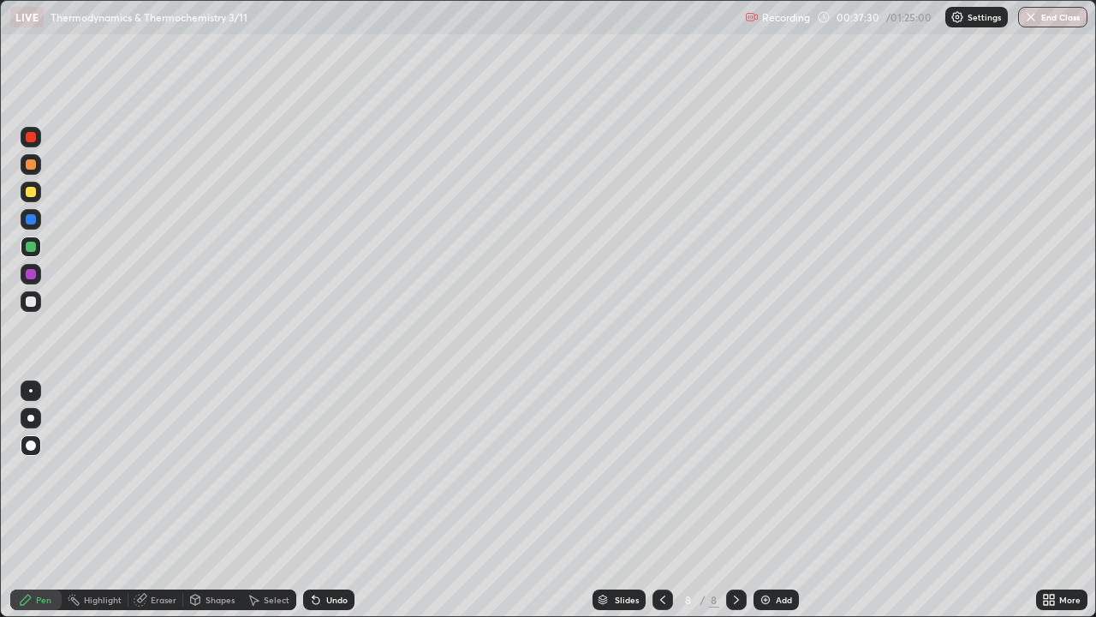
click at [785, 500] on div "Add" at bounding box center [784, 599] width 16 height 9
click at [37, 301] on div at bounding box center [31, 301] width 21 height 21
click at [27, 185] on div at bounding box center [31, 192] width 21 height 21
click at [29, 246] on div at bounding box center [31, 247] width 10 height 10
click at [29, 194] on div at bounding box center [31, 192] width 10 height 10
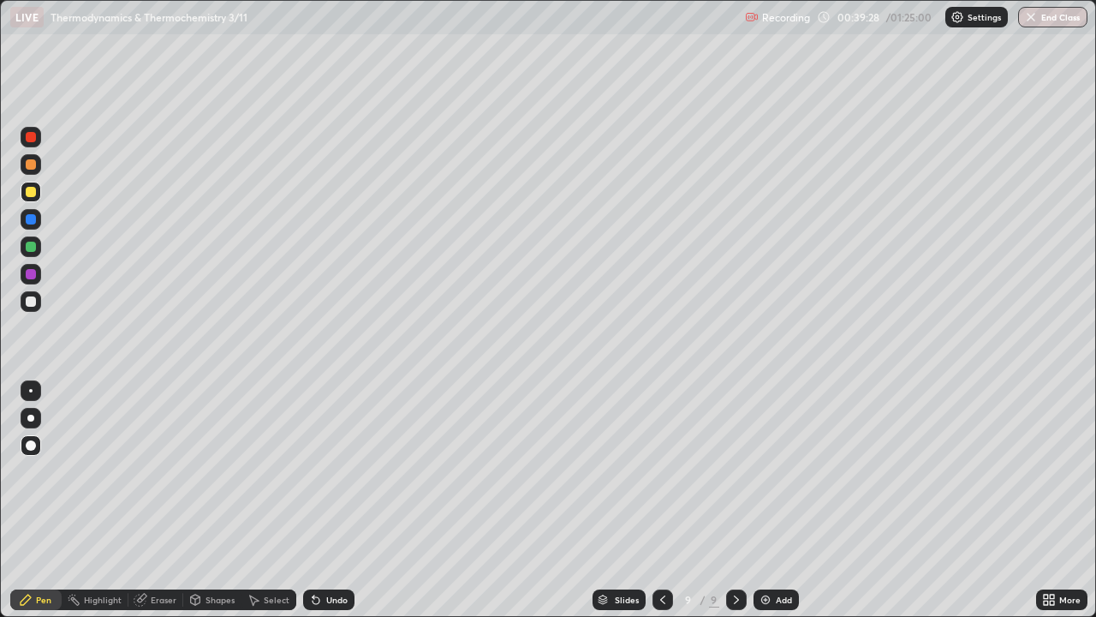
click at [335, 500] on div "Undo" at bounding box center [336, 599] width 21 height 9
click at [334, 500] on div "Undo" at bounding box center [336, 599] width 21 height 9
click at [330, 500] on div "Undo" at bounding box center [336, 599] width 21 height 9
click at [328, 500] on div "Undo" at bounding box center [336, 599] width 21 height 9
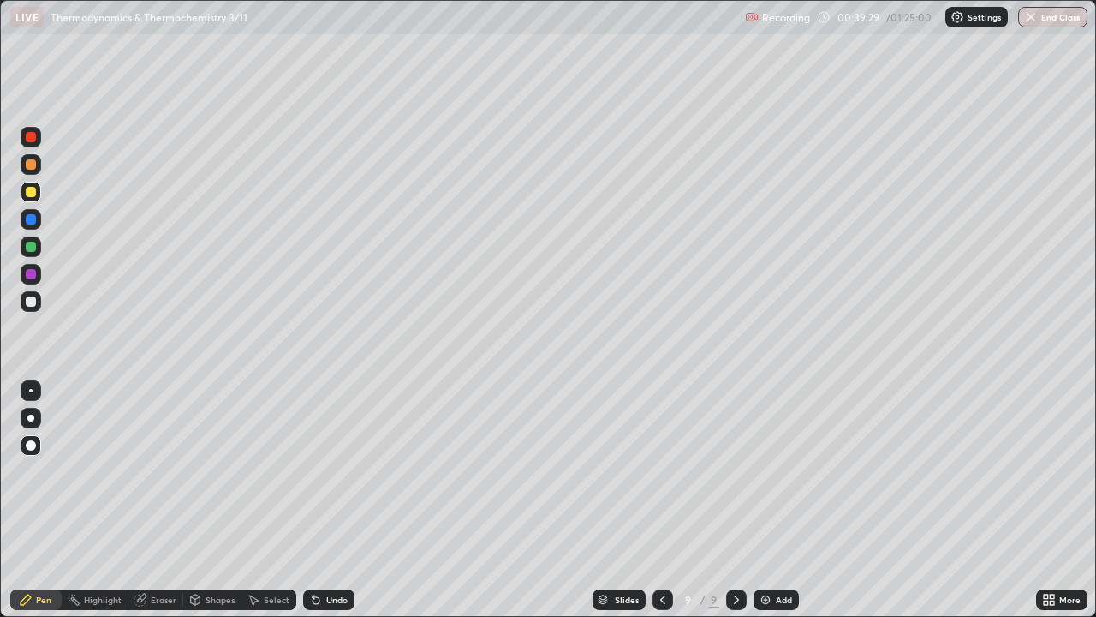
click at [331, 500] on div "Undo" at bounding box center [336, 599] width 21 height 9
click at [327, 500] on div "Undo" at bounding box center [336, 599] width 21 height 9
click at [326, 500] on div "Undo" at bounding box center [336, 599] width 21 height 9
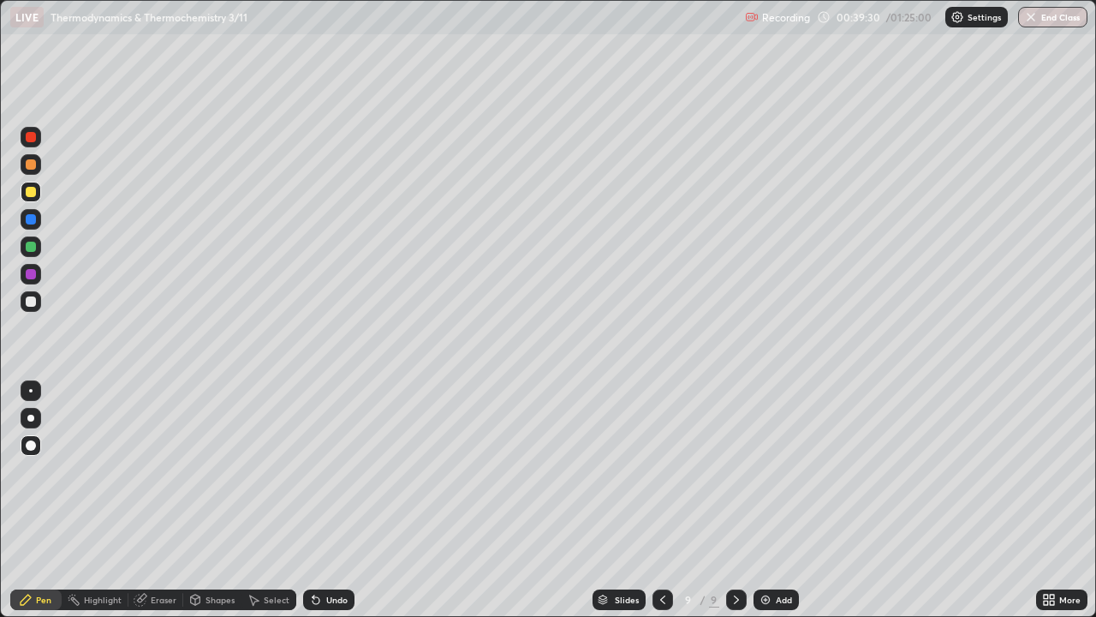
click at [323, 500] on div "Undo" at bounding box center [328, 599] width 51 height 21
click at [325, 500] on div "Undo" at bounding box center [325, 599] width 58 height 34
click at [322, 500] on div "Undo" at bounding box center [325, 599] width 58 height 34
click at [320, 500] on div "Undo" at bounding box center [325, 599] width 58 height 34
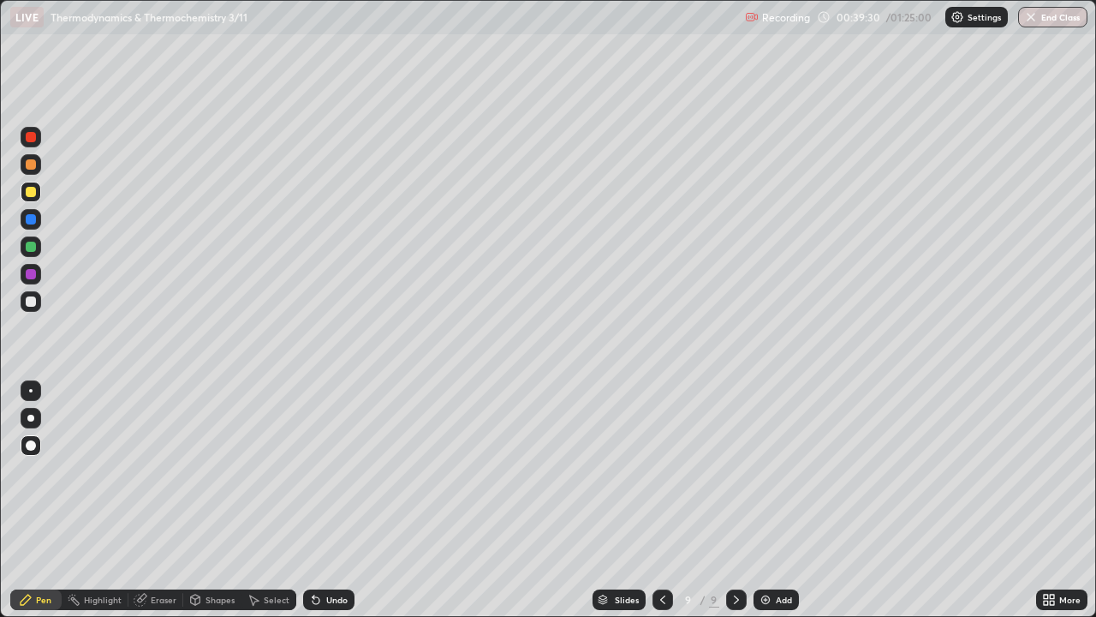
click at [315, 500] on div "Undo" at bounding box center [325, 599] width 58 height 34
click at [315, 500] on div "Undo" at bounding box center [328, 599] width 51 height 21
click at [314, 500] on div "Undo" at bounding box center [328, 599] width 51 height 21
click at [313, 500] on div "Undo" at bounding box center [328, 599] width 51 height 21
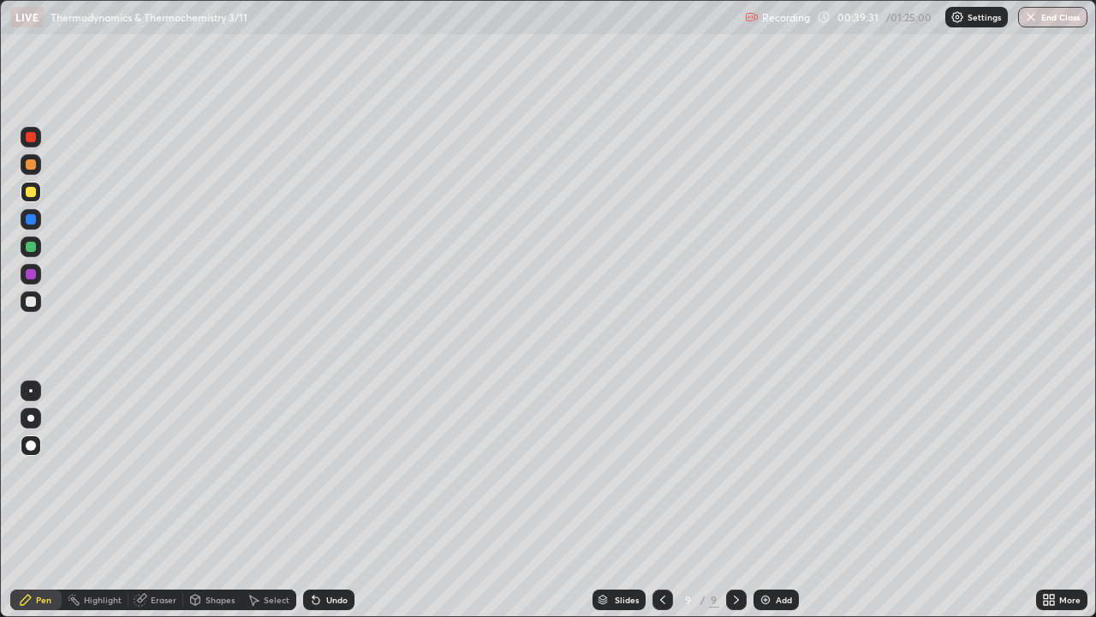
click at [308, 500] on div "Undo" at bounding box center [328, 599] width 51 height 21
click at [306, 500] on div "Undo" at bounding box center [328, 599] width 51 height 21
click at [309, 500] on icon at bounding box center [316, 600] width 14 height 14
click at [319, 500] on icon at bounding box center [316, 600] width 14 height 14
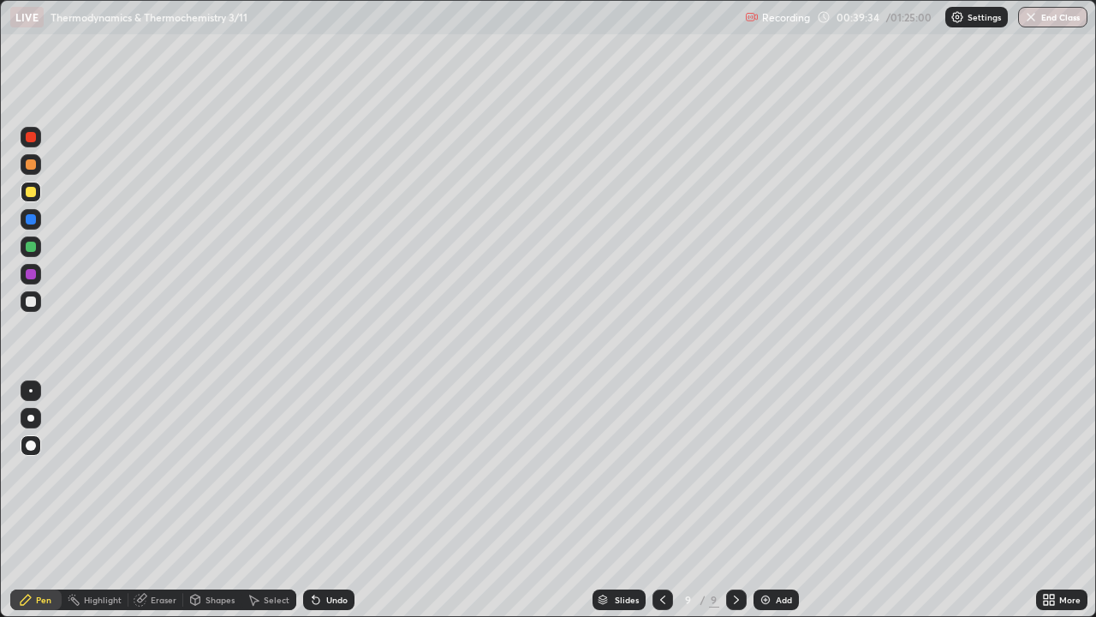
click at [319, 500] on icon at bounding box center [316, 600] width 14 height 14
click at [316, 500] on icon at bounding box center [316, 600] width 7 height 7
click at [314, 500] on icon at bounding box center [316, 600] width 7 height 7
click at [313, 500] on icon at bounding box center [316, 600] width 7 height 7
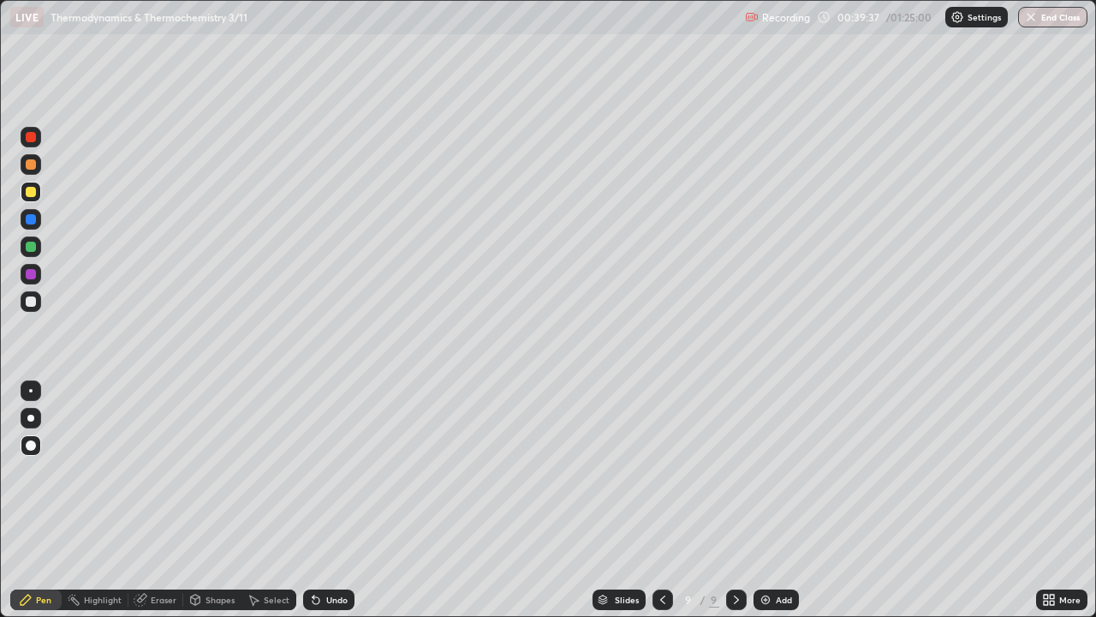
click at [47, 500] on div "Pen" at bounding box center [43, 599] width 15 height 9
click at [33, 302] on div at bounding box center [31, 301] width 10 height 10
click at [29, 247] on div at bounding box center [31, 247] width 10 height 10
click at [30, 298] on div at bounding box center [31, 301] width 10 height 10
click at [37, 500] on div "Pen" at bounding box center [35, 599] width 51 height 34
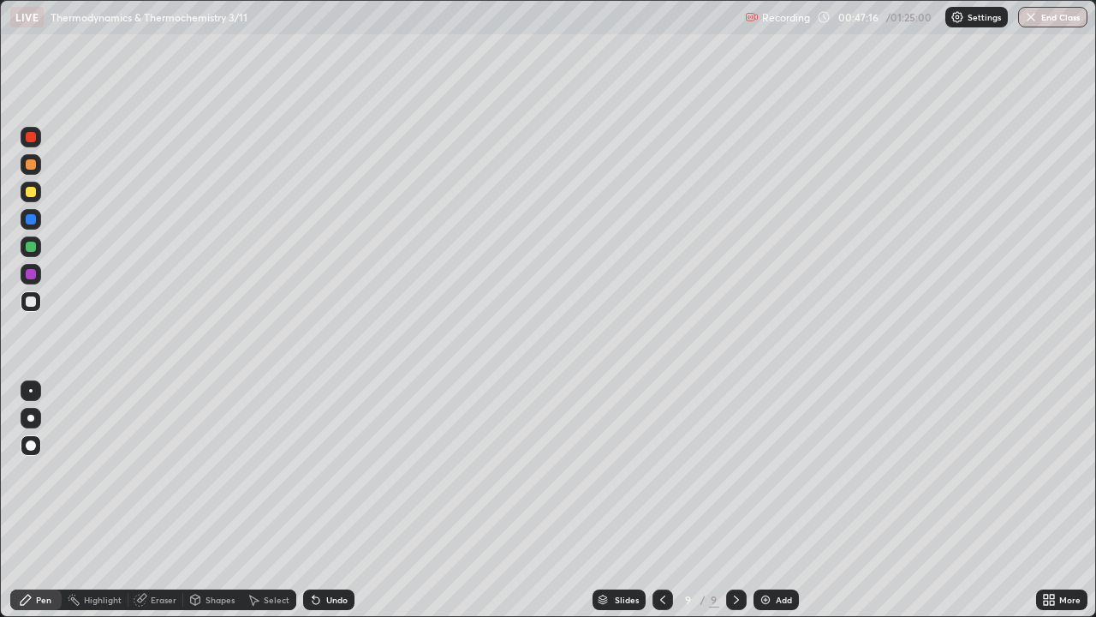
click at [35, 250] on div at bounding box center [31, 247] width 10 height 10
click at [776, 500] on div "Slides 9 / 9 Add" at bounding box center [696, 599] width 682 height 34
click at [779, 500] on div "Add" at bounding box center [784, 599] width 16 height 9
click at [32, 304] on div at bounding box center [31, 301] width 10 height 10
click at [37, 277] on div at bounding box center [31, 274] width 21 height 21
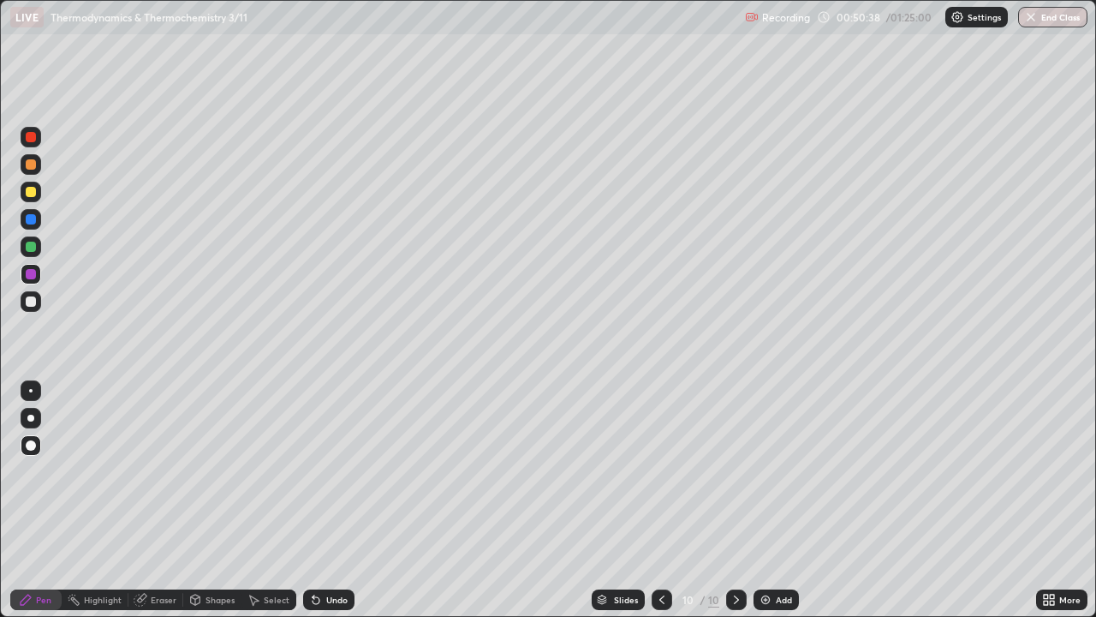
click at [333, 500] on div "Undo" at bounding box center [336, 599] width 21 height 9
click at [331, 500] on div "Undo" at bounding box center [336, 599] width 21 height 9
click at [1036, 500] on div "More" at bounding box center [1061, 599] width 51 height 34
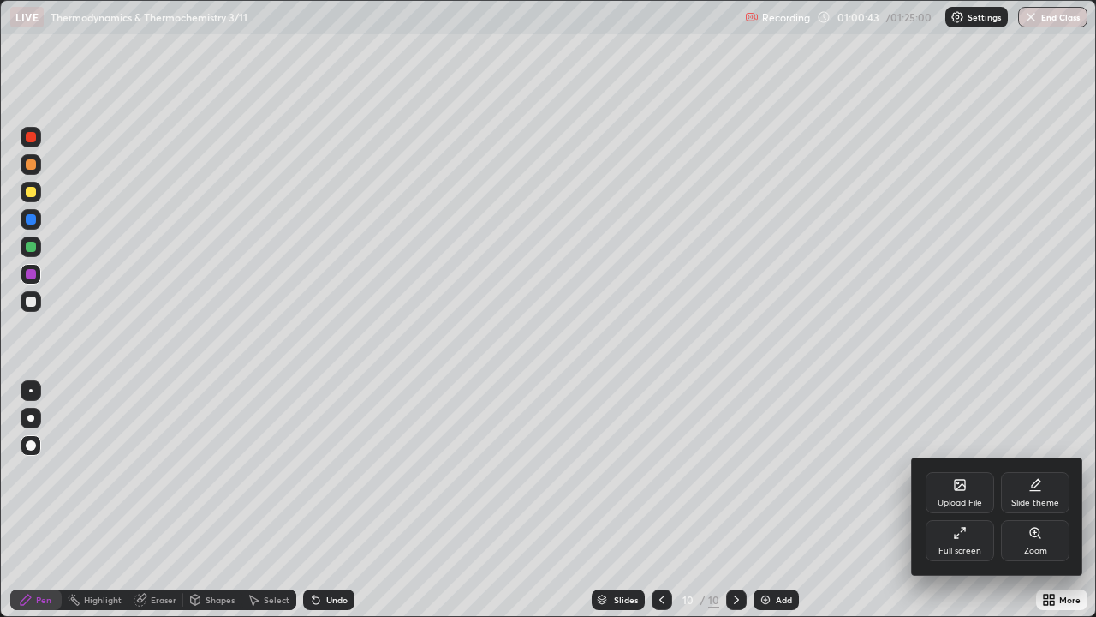
click at [1047, 500] on div at bounding box center [548, 308] width 1096 height 617
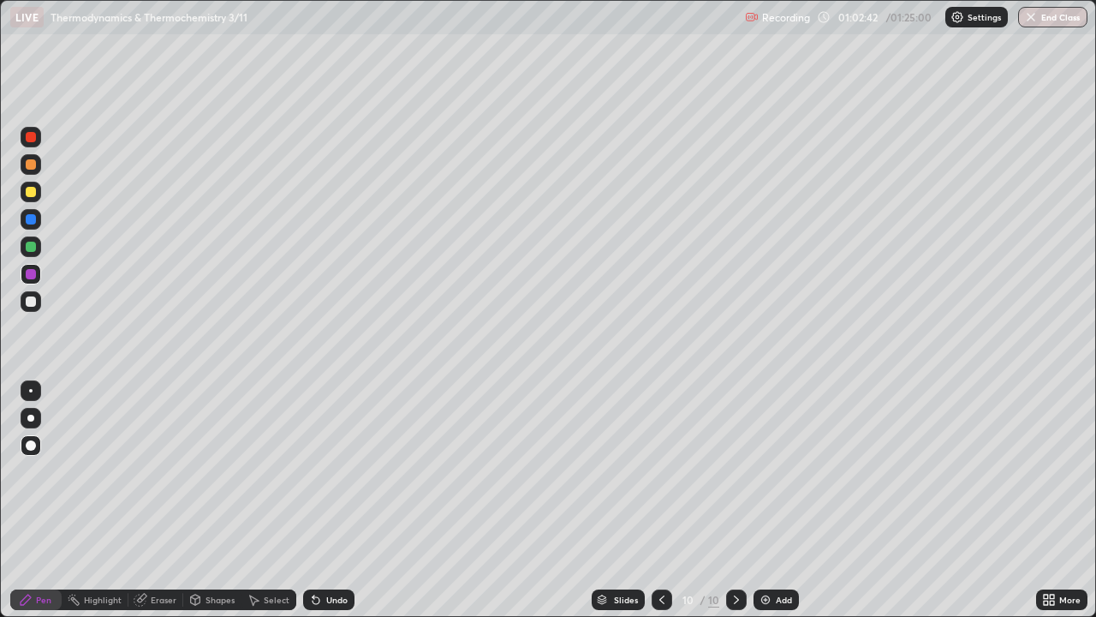
click at [32, 248] on div at bounding box center [31, 247] width 10 height 10
click at [779, 500] on div "Add" at bounding box center [784, 599] width 16 height 9
click at [32, 307] on div at bounding box center [31, 301] width 21 height 21
click at [45, 500] on div "Pen" at bounding box center [35, 599] width 51 height 21
click at [335, 500] on div "Undo" at bounding box center [328, 599] width 51 height 21
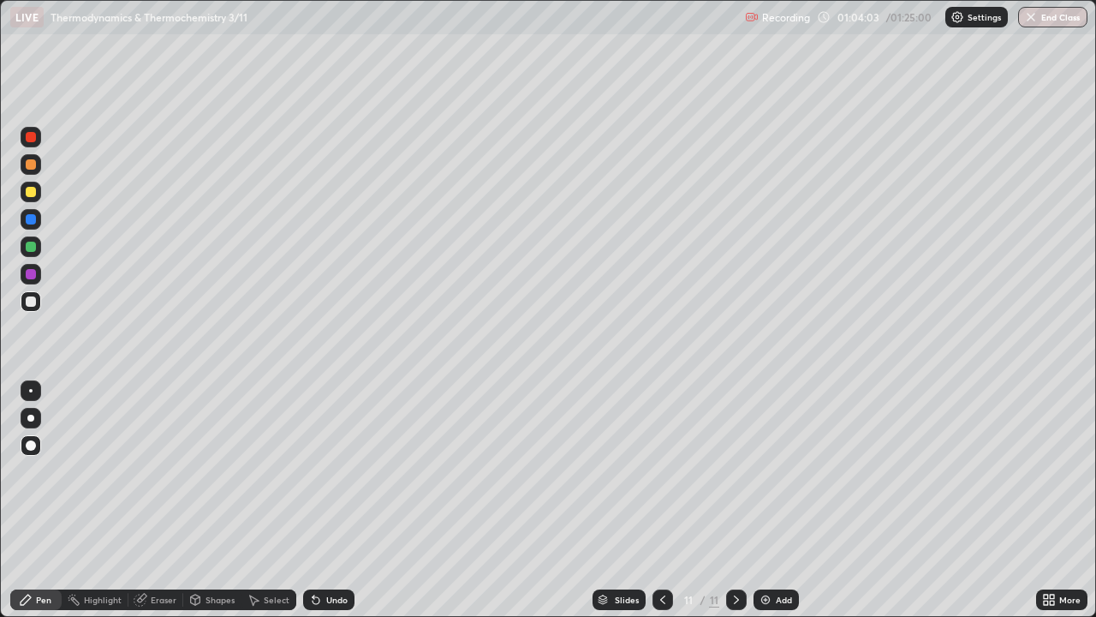
click at [337, 500] on div "Undo" at bounding box center [336, 599] width 21 height 9
click at [332, 500] on div "Undo" at bounding box center [336, 599] width 21 height 9
click at [331, 500] on div "Undo" at bounding box center [336, 599] width 21 height 9
click at [330, 500] on div "Undo" at bounding box center [336, 599] width 21 height 9
click at [30, 271] on div at bounding box center [31, 274] width 10 height 10
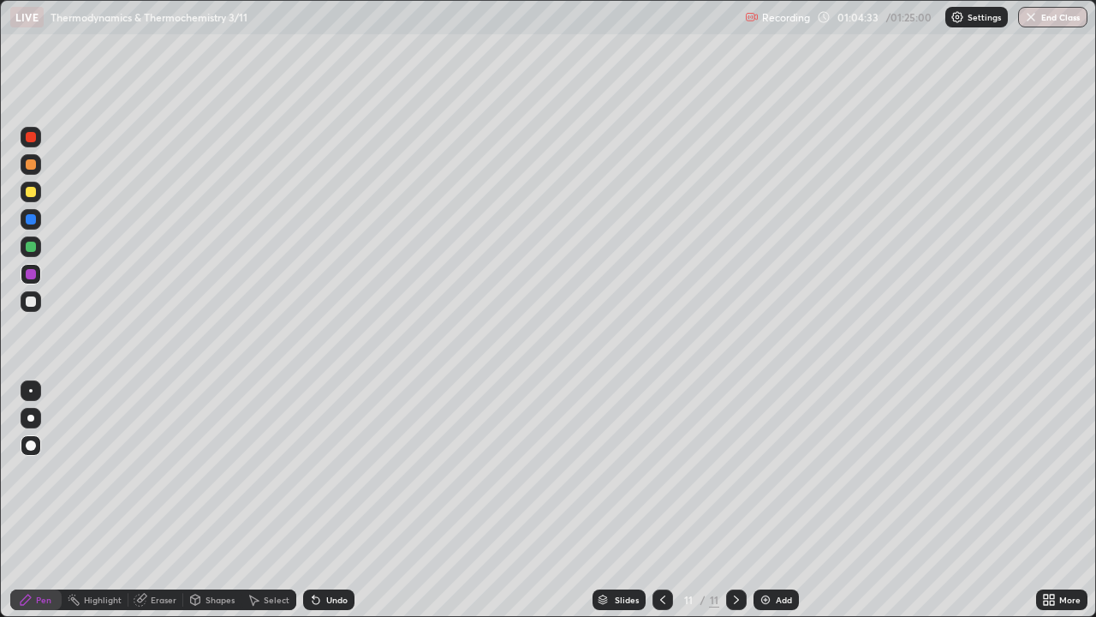
click at [43, 500] on div "Pen" at bounding box center [43, 599] width 15 height 9
click at [27, 305] on div at bounding box center [31, 301] width 10 height 10
click at [34, 500] on div "Pen" at bounding box center [35, 599] width 51 height 21
click at [327, 500] on div "Undo" at bounding box center [336, 599] width 21 height 9
click at [38, 500] on div "Pen" at bounding box center [43, 599] width 15 height 9
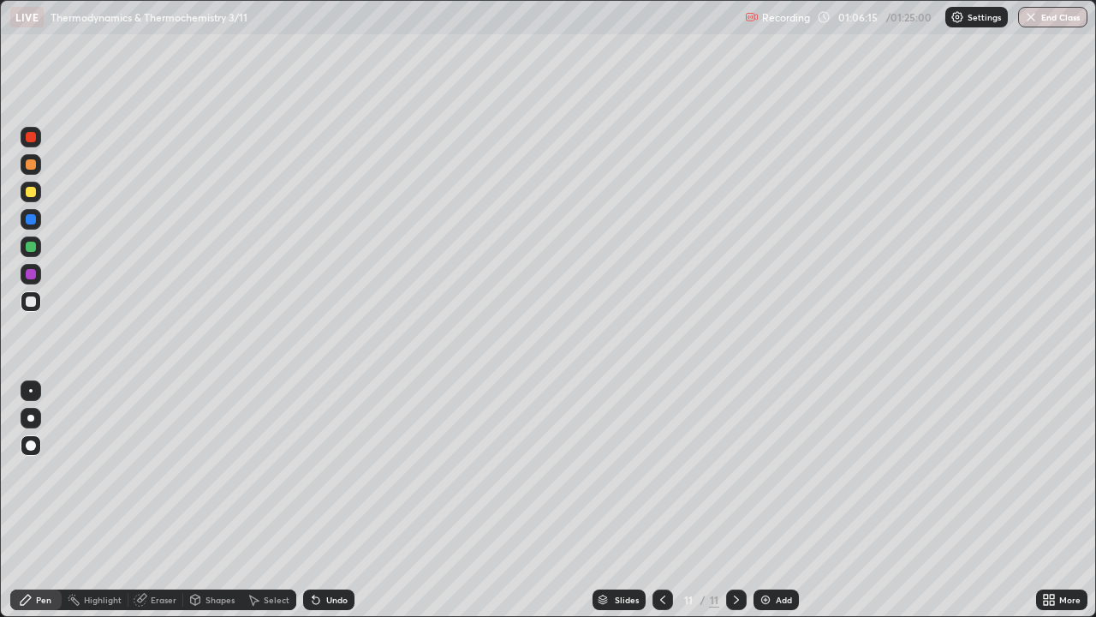
click at [38, 500] on div "Pen" at bounding box center [43, 599] width 15 height 9
click at [28, 297] on div at bounding box center [31, 301] width 10 height 10
click at [29, 247] on div at bounding box center [31, 247] width 10 height 10
click at [29, 167] on div at bounding box center [31, 164] width 10 height 10
click at [267, 500] on div "Select" at bounding box center [277, 599] width 26 height 9
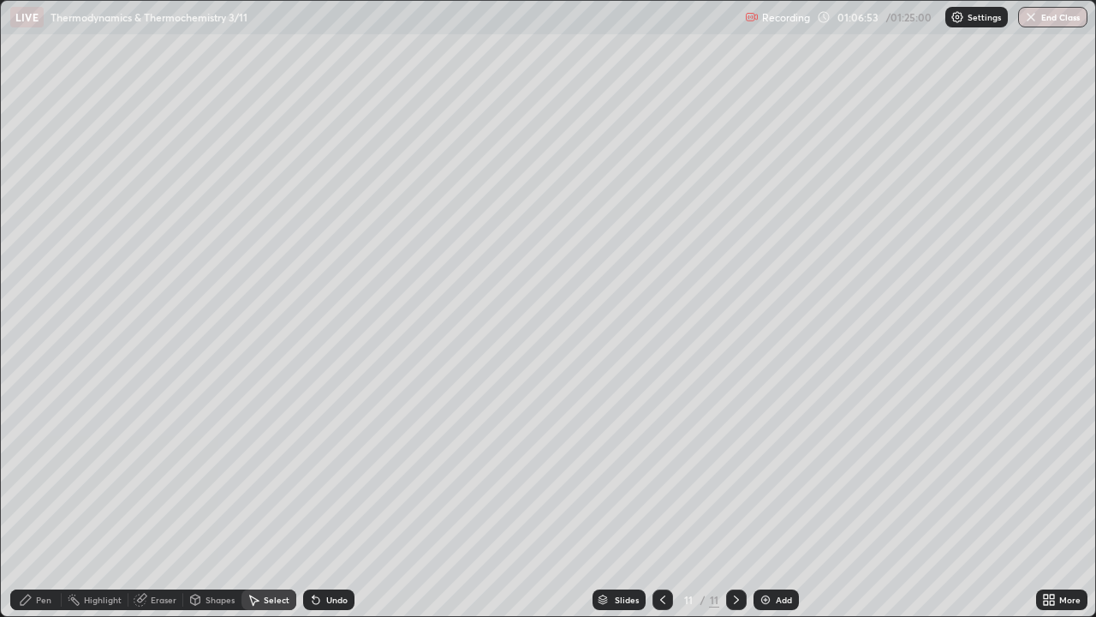
click at [48, 500] on div "Pen" at bounding box center [35, 599] width 51 height 21
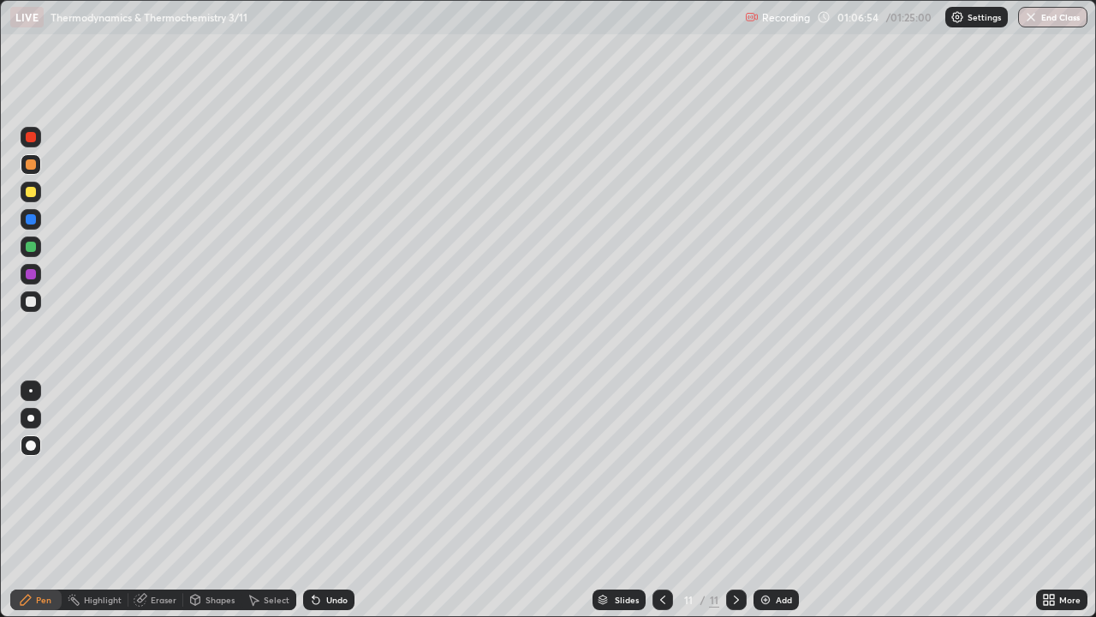
click at [151, 500] on div "Eraser" at bounding box center [164, 599] width 26 height 9
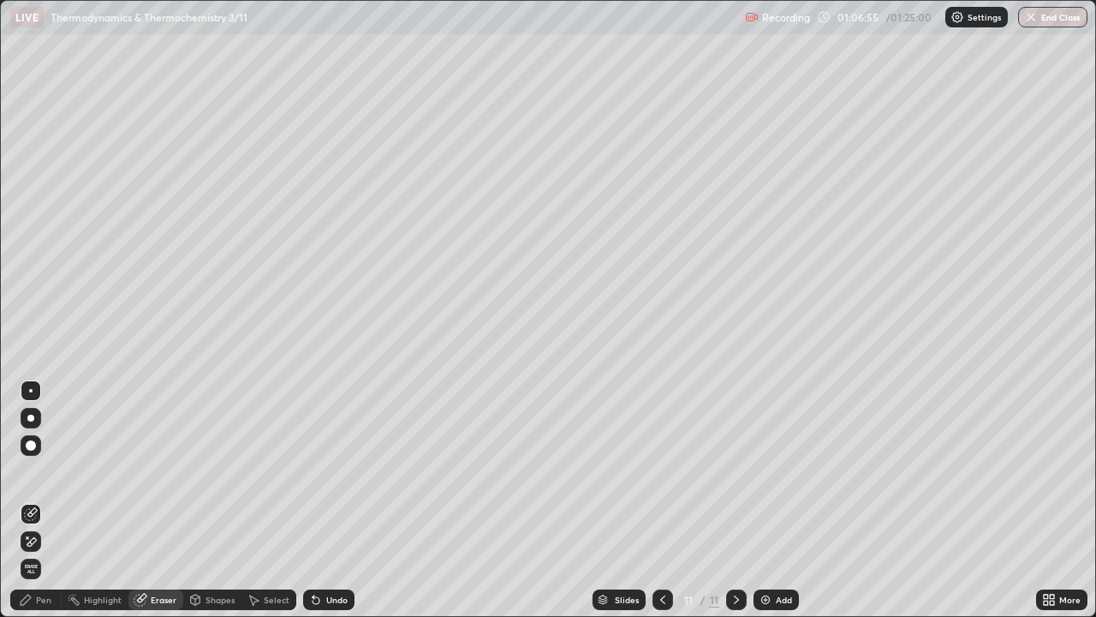
click at [33, 500] on div "Pen" at bounding box center [35, 599] width 51 height 21
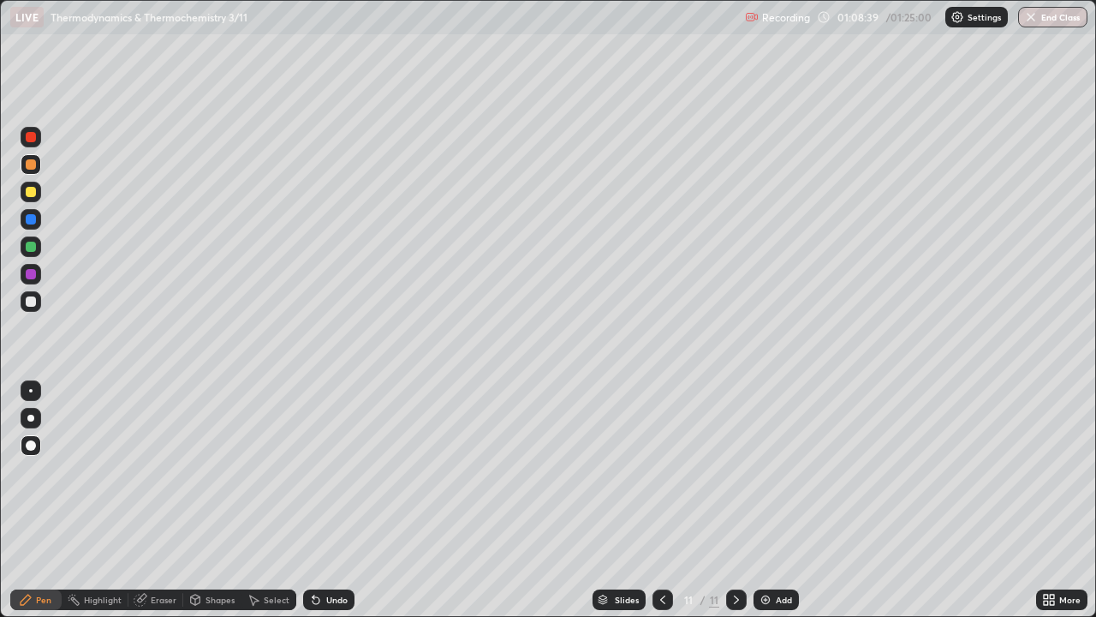
click at [954, 500] on div "Slides 11 / 11 Add" at bounding box center [696, 599] width 682 height 34
click at [663, 500] on icon at bounding box center [663, 600] width 14 height 14
click at [739, 500] on icon at bounding box center [737, 600] width 14 height 14
click at [773, 500] on div "Add" at bounding box center [776, 599] width 45 height 21
click at [27, 500] on icon at bounding box center [26, 600] width 14 height 14
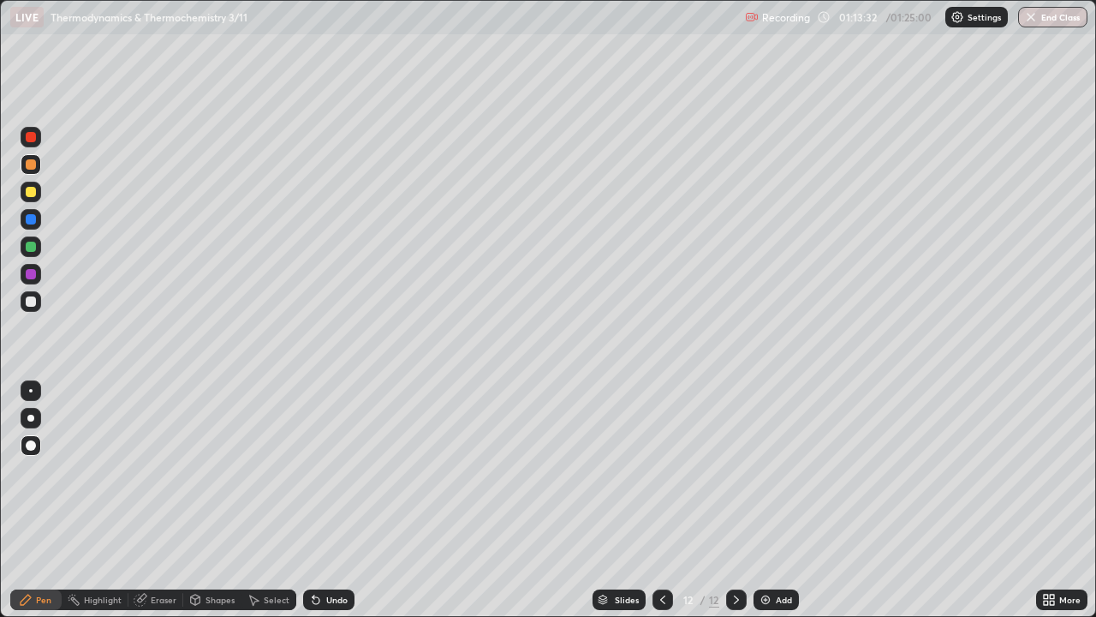
click at [333, 500] on div "Undo" at bounding box center [336, 599] width 21 height 9
click at [345, 500] on div "Undo" at bounding box center [336, 599] width 21 height 9
click at [165, 500] on div "Eraser" at bounding box center [164, 599] width 26 height 9
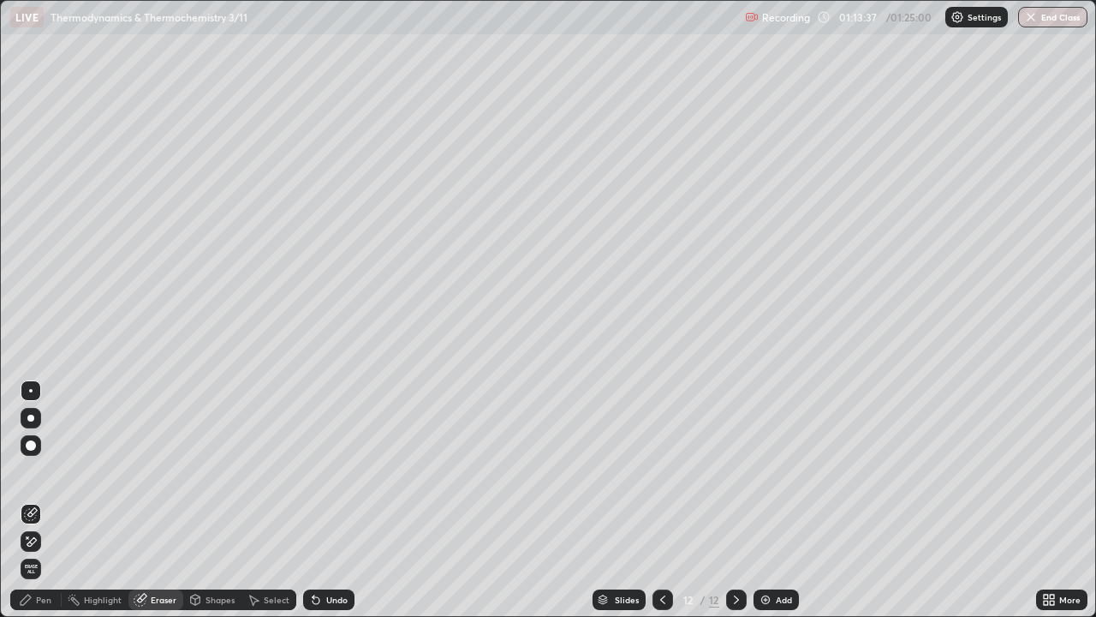
click at [56, 500] on div "Pen" at bounding box center [35, 599] width 51 height 21
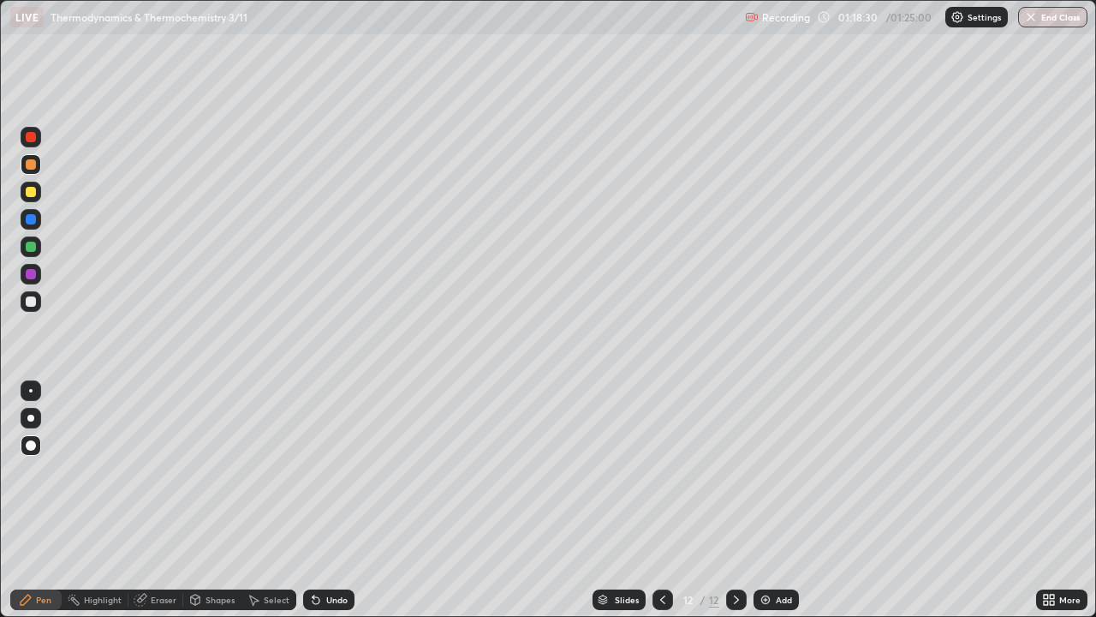
click at [775, 500] on div "Add" at bounding box center [776, 599] width 45 height 21
click at [39, 500] on div "Pen" at bounding box center [35, 599] width 51 height 21
click at [46, 500] on div "Pen" at bounding box center [43, 599] width 15 height 9
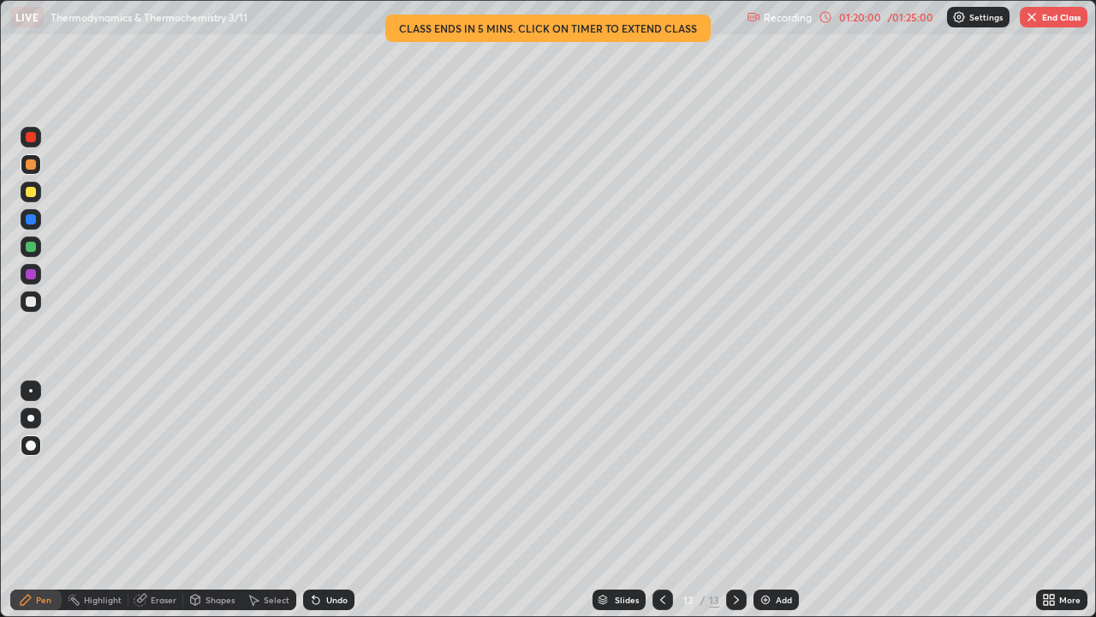
click at [785, 500] on div "Add" at bounding box center [784, 599] width 16 height 9
click at [33, 248] on div at bounding box center [31, 247] width 10 height 10
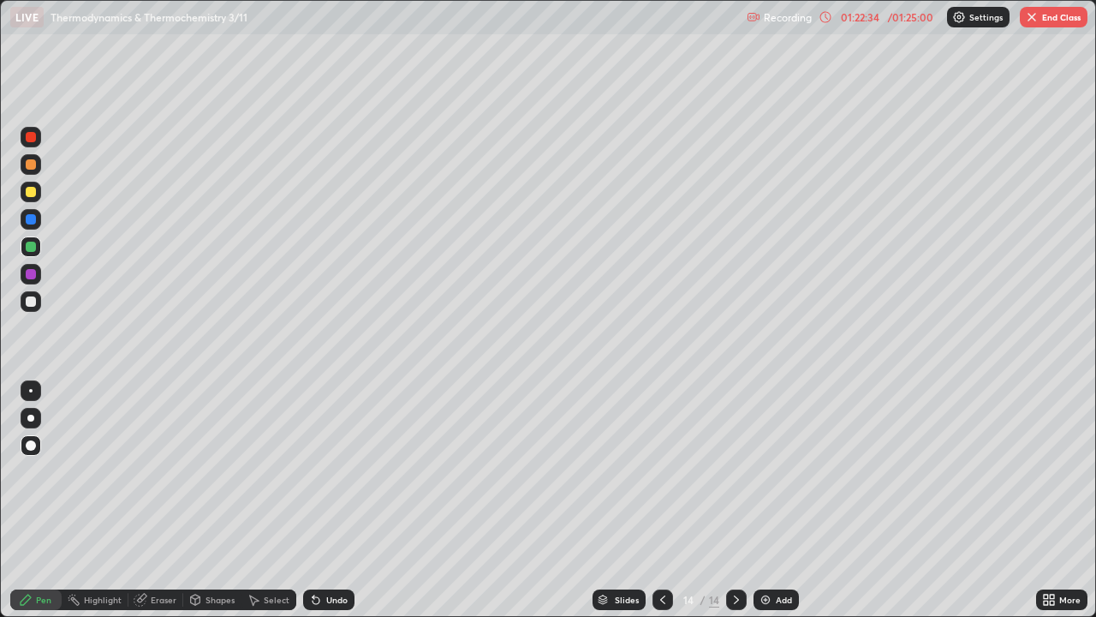
click at [34, 310] on div at bounding box center [31, 301] width 21 height 21
click at [334, 500] on div "Undo" at bounding box center [336, 599] width 21 height 9
click at [337, 500] on div "Undo" at bounding box center [336, 599] width 21 height 9
click at [337, 500] on div "Undo" at bounding box center [328, 599] width 51 height 21
click at [332, 500] on div "Undo" at bounding box center [336, 599] width 21 height 9
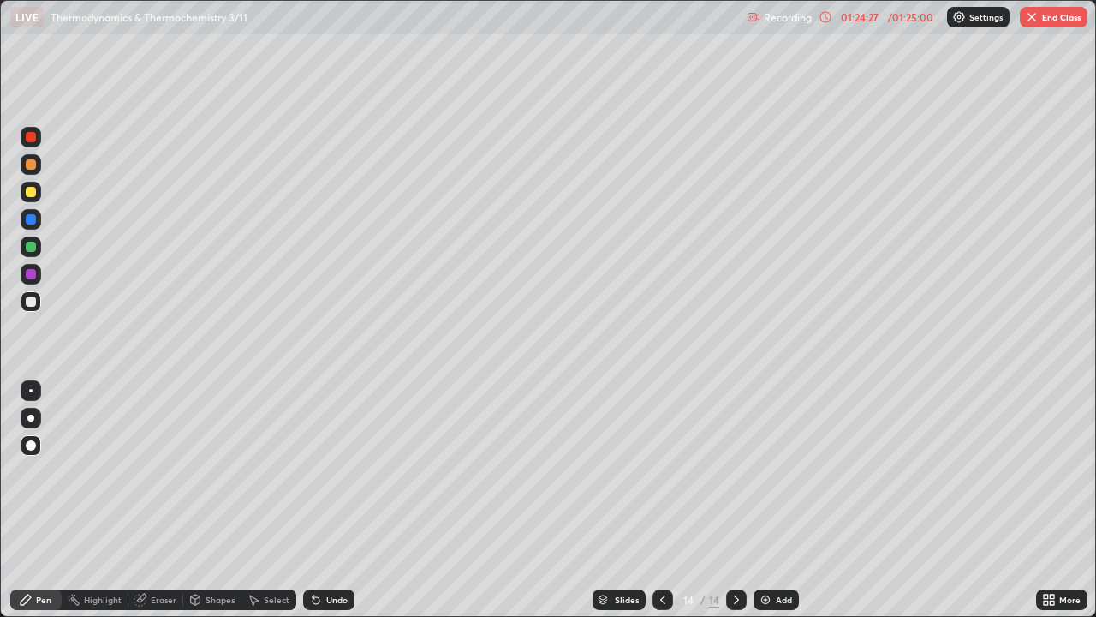
click at [333, 500] on div "Undo" at bounding box center [328, 599] width 51 height 21
click at [332, 500] on div "Undo" at bounding box center [336, 599] width 21 height 9
click at [328, 500] on div "Undo" at bounding box center [328, 599] width 51 height 21
click at [325, 500] on div "Undo" at bounding box center [328, 599] width 51 height 21
click at [326, 500] on div "Undo" at bounding box center [336, 599] width 21 height 9
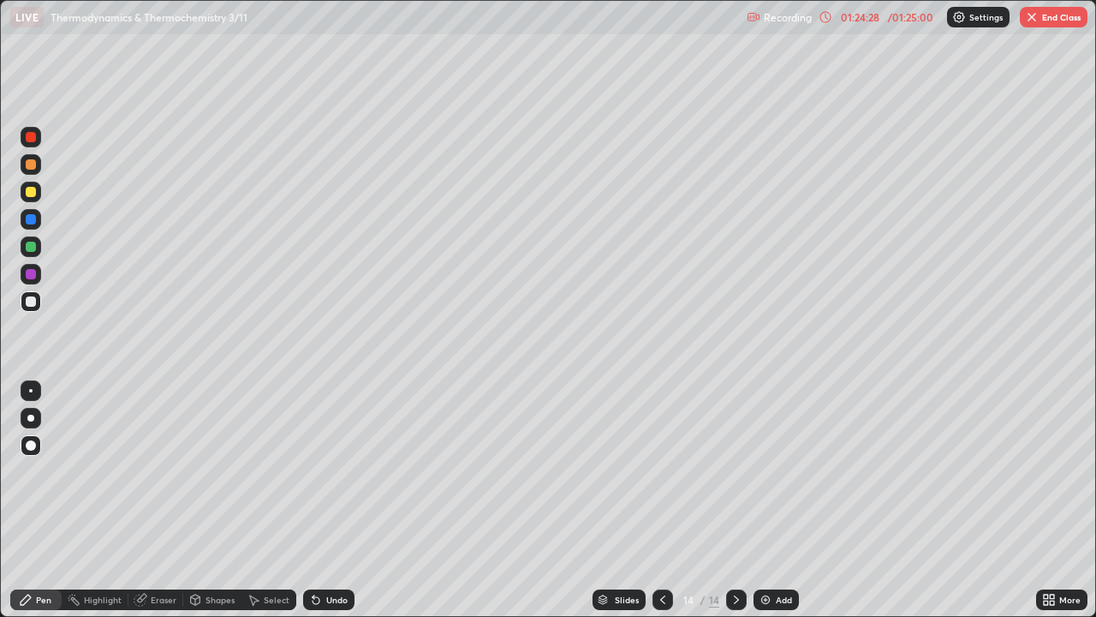
click at [331, 500] on div "Undo" at bounding box center [336, 599] width 21 height 9
click at [332, 500] on div "Undo" at bounding box center [336, 599] width 21 height 9
click at [331, 500] on div "Undo" at bounding box center [336, 599] width 21 height 9
click at [149, 500] on div "Eraser" at bounding box center [155, 599] width 55 height 21
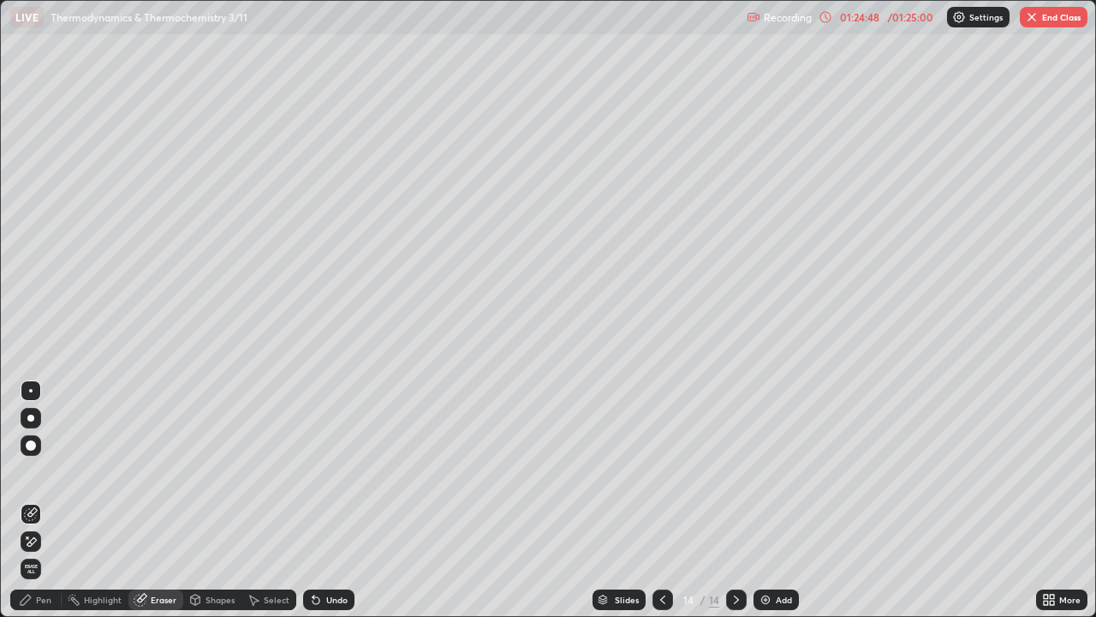
click at [51, 500] on div "Pen" at bounding box center [43, 599] width 15 height 9
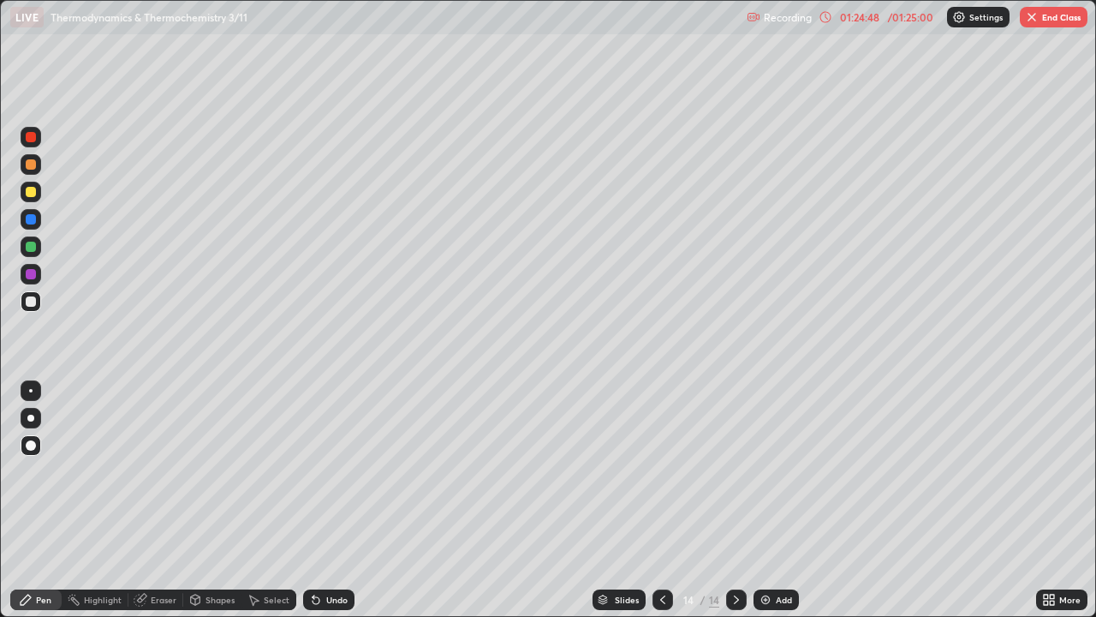
click at [45, 500] on div "Pen" at bounding box center [43, 599] width 15 height 9
click at [46, 500] on div "Pen" at bounding box center [43, 599] width 15 height 9
click at [29, 274] on div at bounding box center [31, 274] width 10 height 10
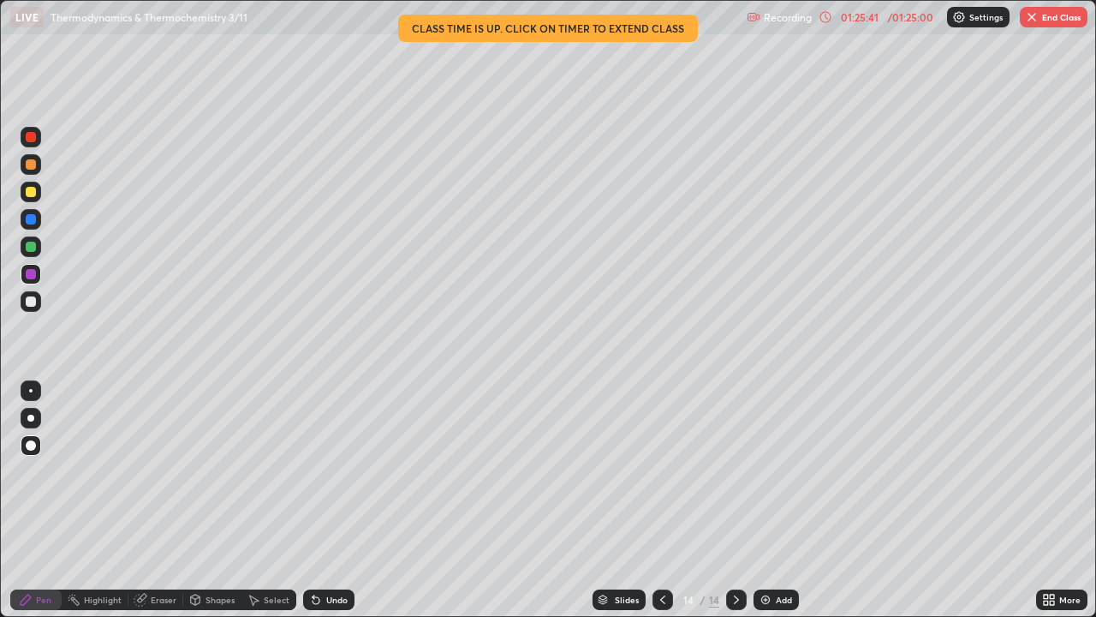
click at [32, 247] on div at bounding box center [31, 247] width 10 height 10
click at [767, 500] on img at bounding box center [766, 600] width 14 height 14
click at [32, 305] on div at bounding box center [31, 301] width 10 height 10
click at [31, 198] on div at bounding box center [31, 192] width 21 height 21
click at [1049, 19] on button "End Class" at bounding box center [1054, 17] width 68 height 21
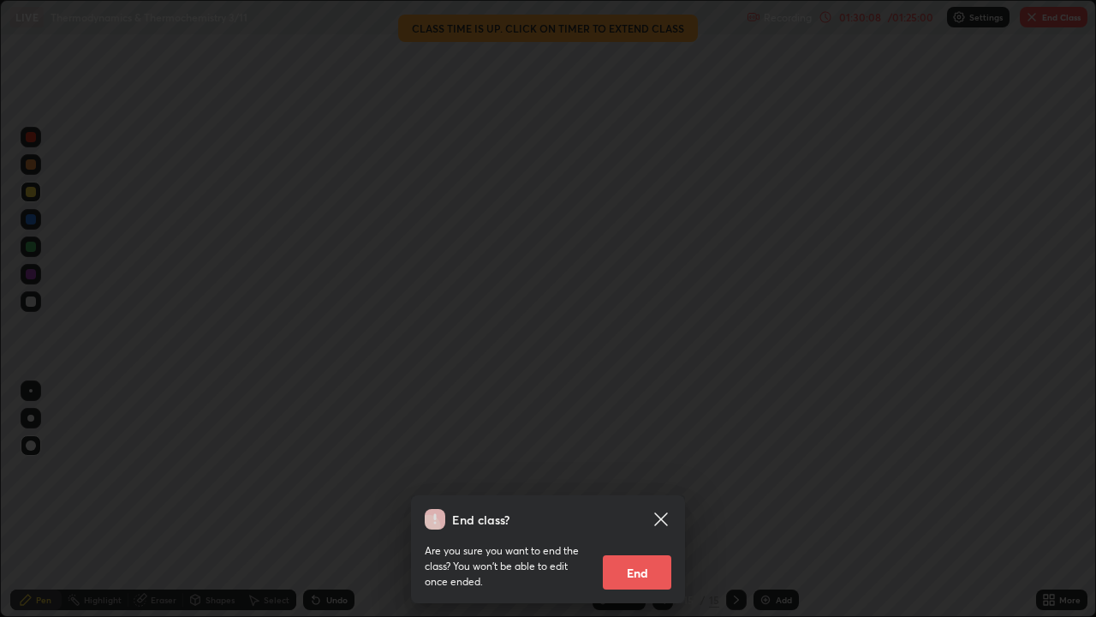
click at [638, 500] on button "End" at bounding box center [637, 572] width 69 height 34
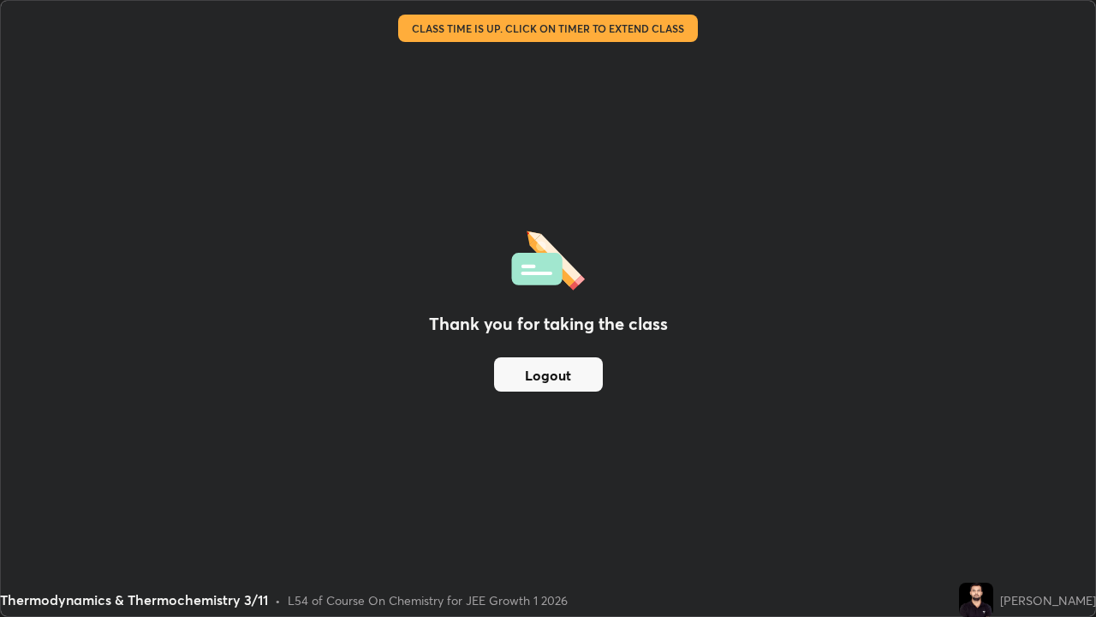
click at [570, 379] on button "Logout" at bounding box center [548, 374] width 109 height 34
